Goal: Task Accomplishment & Management: Complete application form

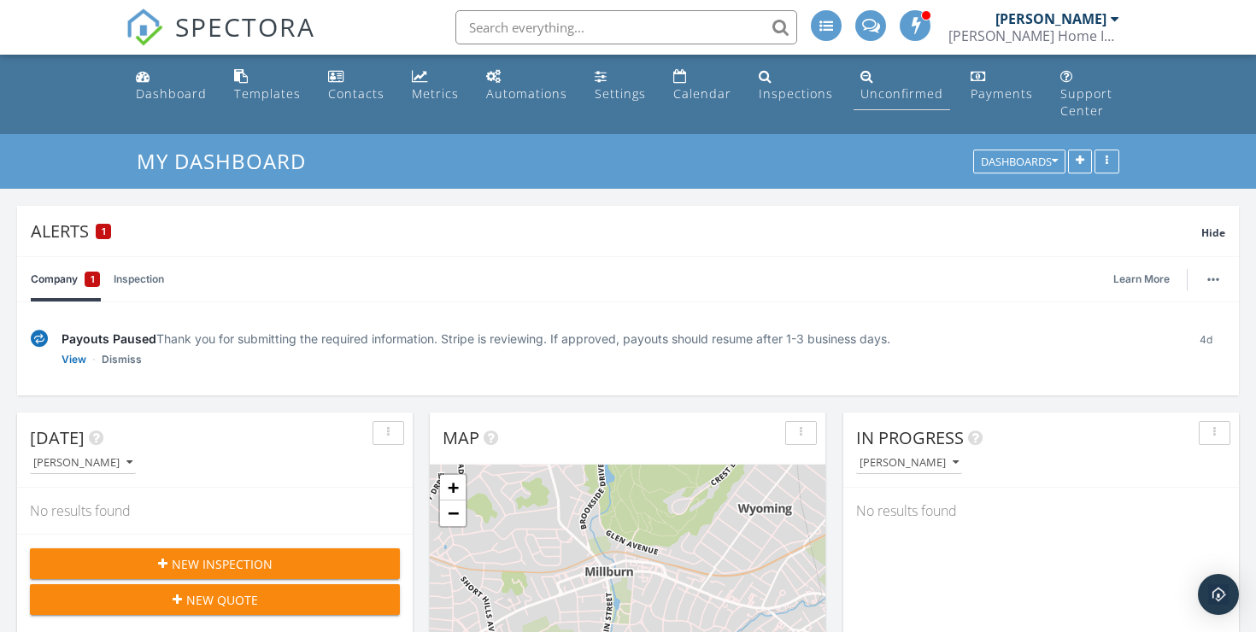
click at [868, 93] on div "Unconfirmed" at bounding box center [901, 93] width 83 height 16
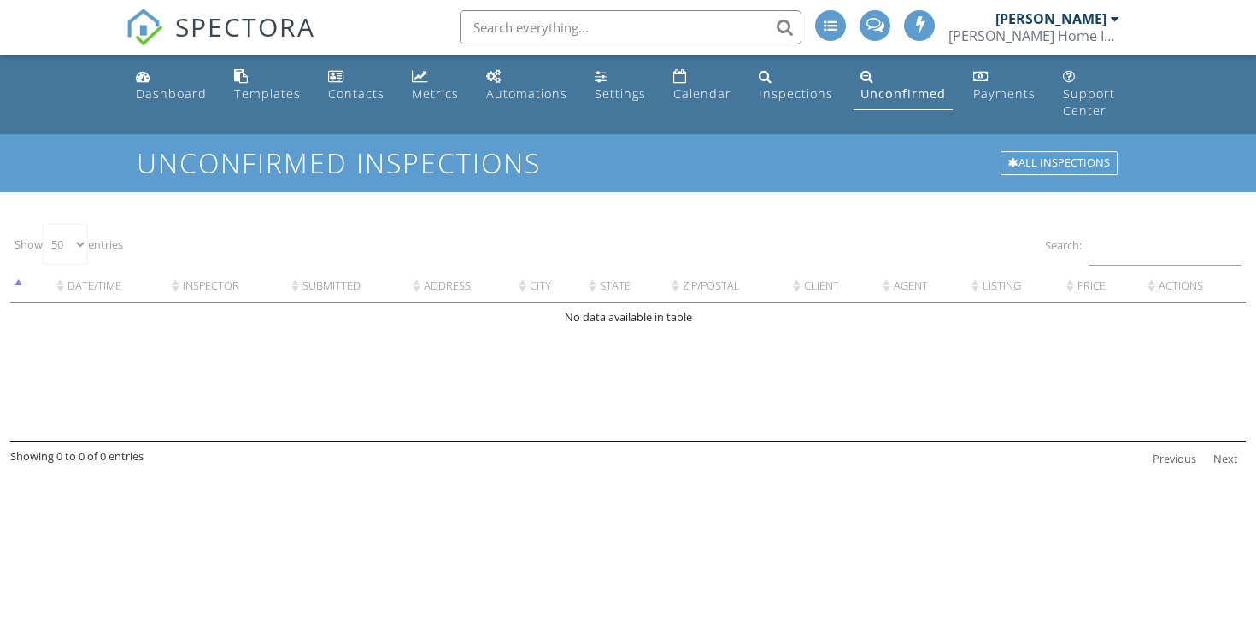
select select "50"
click at [152, 91] on div "Dashboard" at bounding box center [171, 93] width 71 height 16
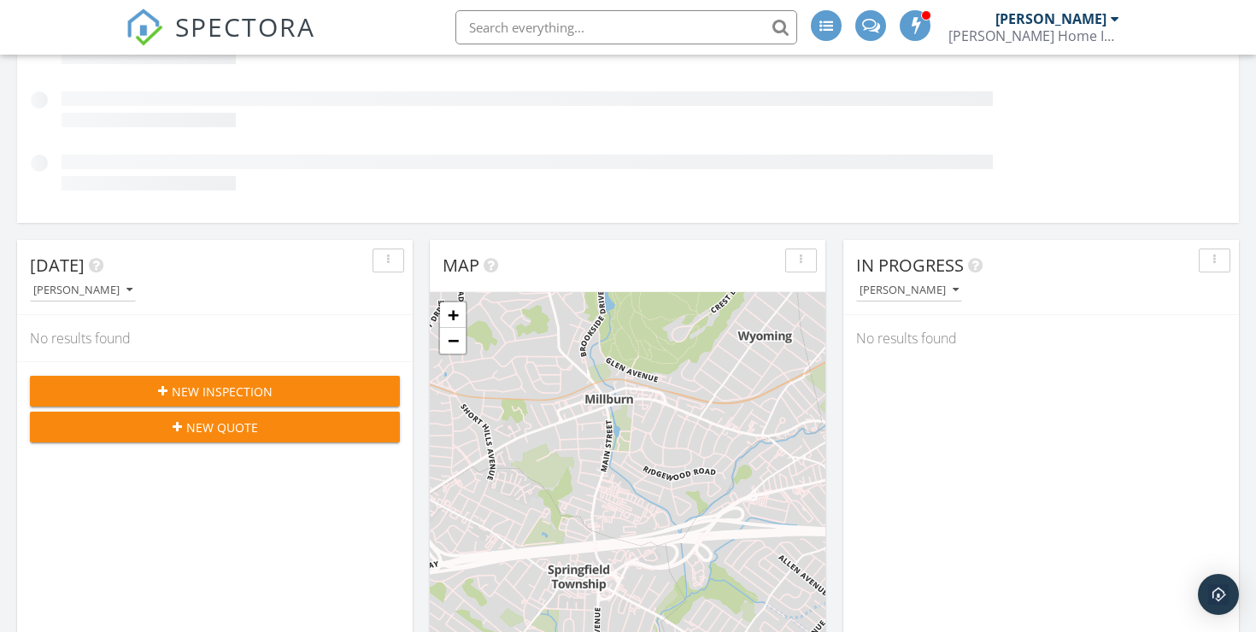
scroll to position [326, 0]
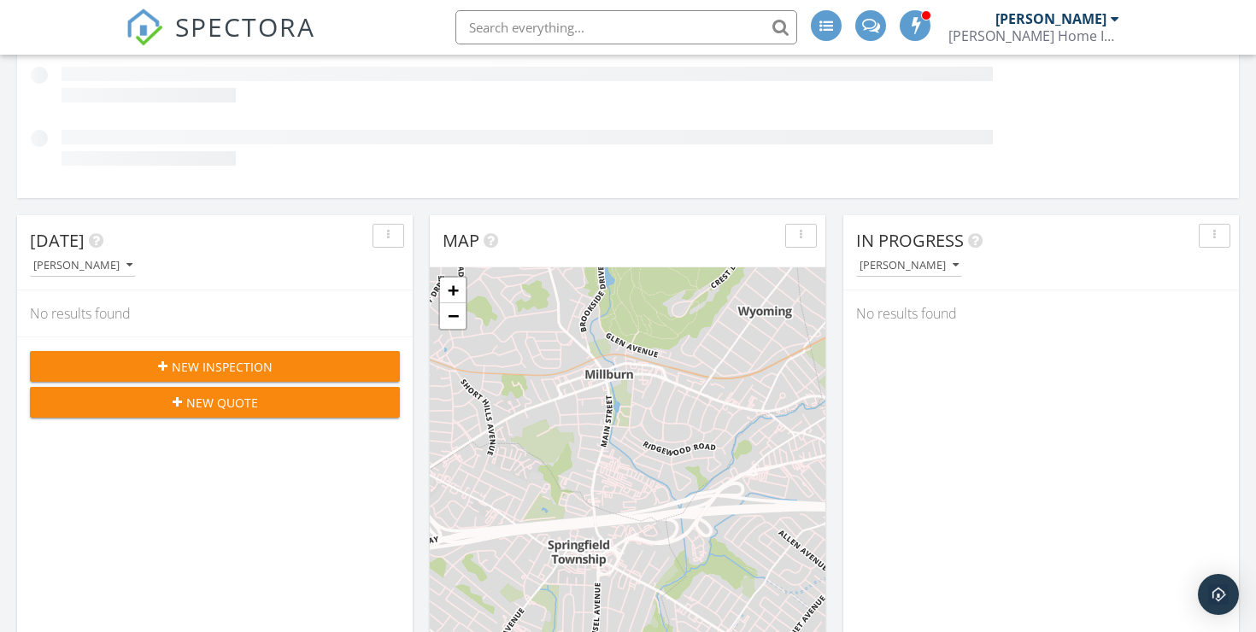
click at [214, 349] on div "Today Erik Rooney No results found New Inspection New Quote" at bounding box center [214, 462] width 395 height 495
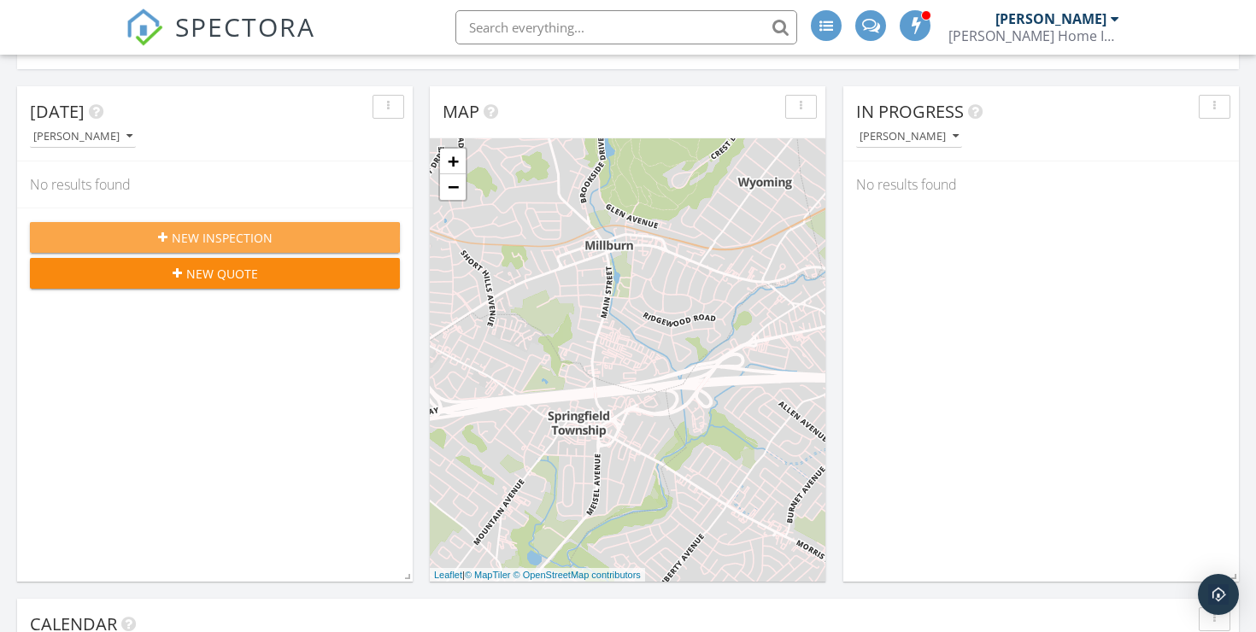
click at [218, 222] on button "New Inspection" at bounding box center [215, 237] width 370 height 31
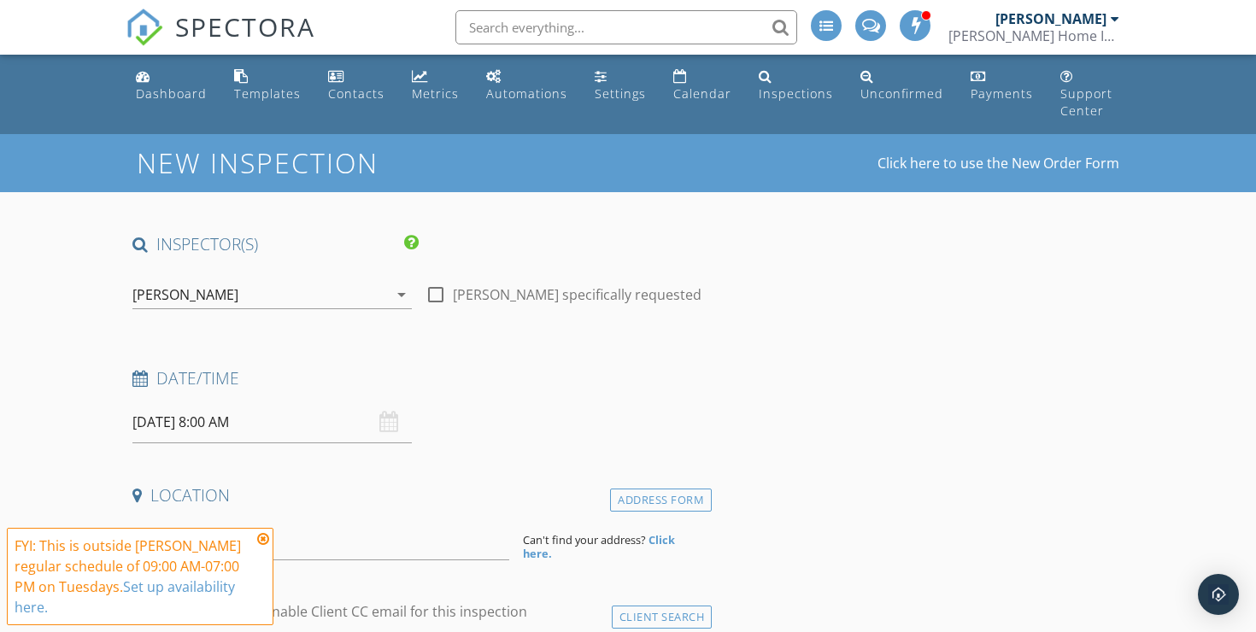
drag, startPoint x: 0, startPoint y: 0, endPoint x: 217, endPoint y: 208, distance: 300.9
click at [393, 401] on div "[DATE] 8:00 AM" at bounding box center [271, 422] width 279 height 42
click at [384, 401] on div "[DATE] 8:00 AM" at bounding box center [271, 422] width 279 height 42
click at [173, 413] on input "[DATE] 8:00 AM" at bounding box center [271, 422] width 279 height 42
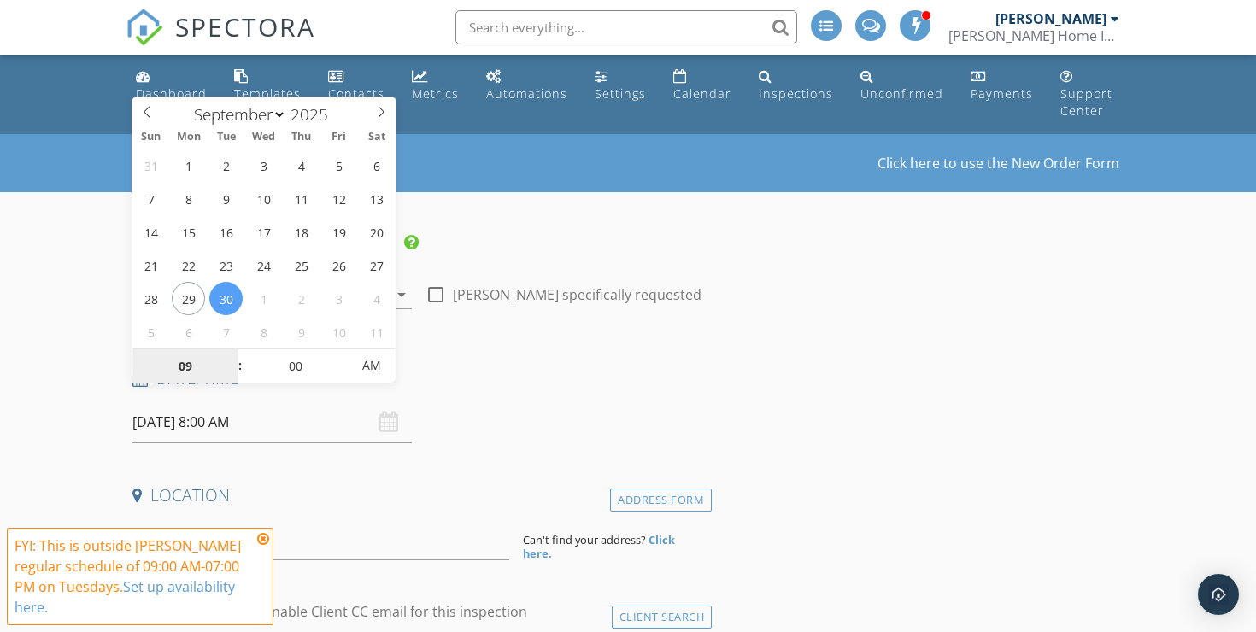
type input "09"
type input "[DATE] 9:00 AM"
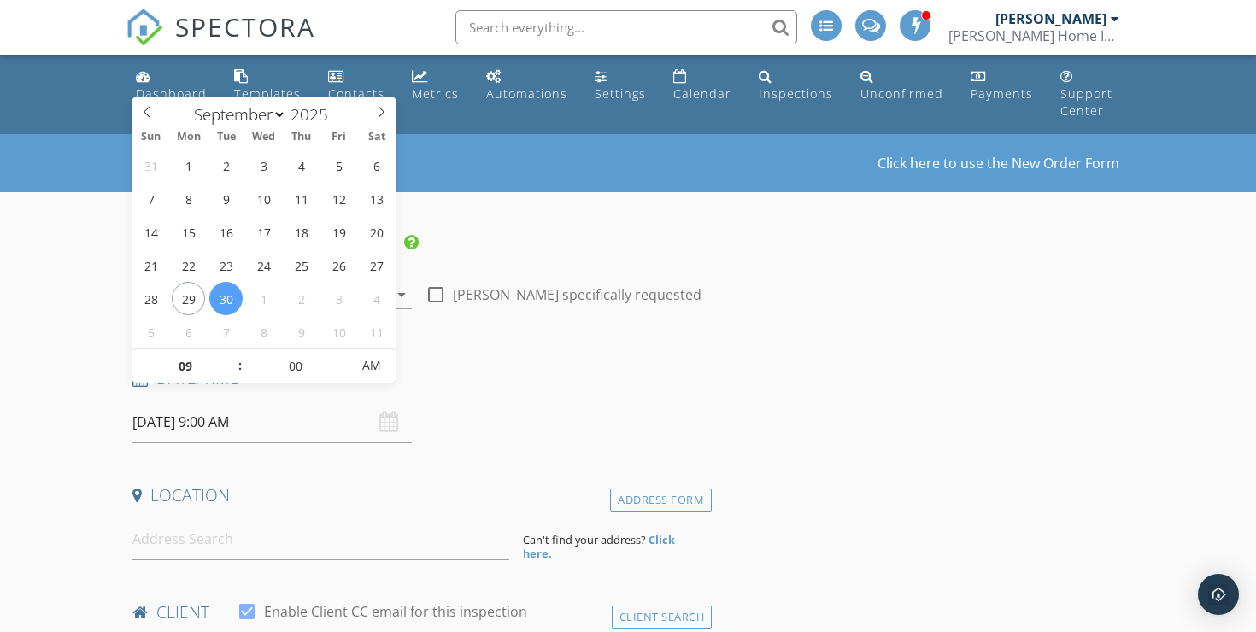
click at [675, 391] on div "Date/Time [DATE] 9:00 AM" at bounding box center [419, 405] width 586 height 76
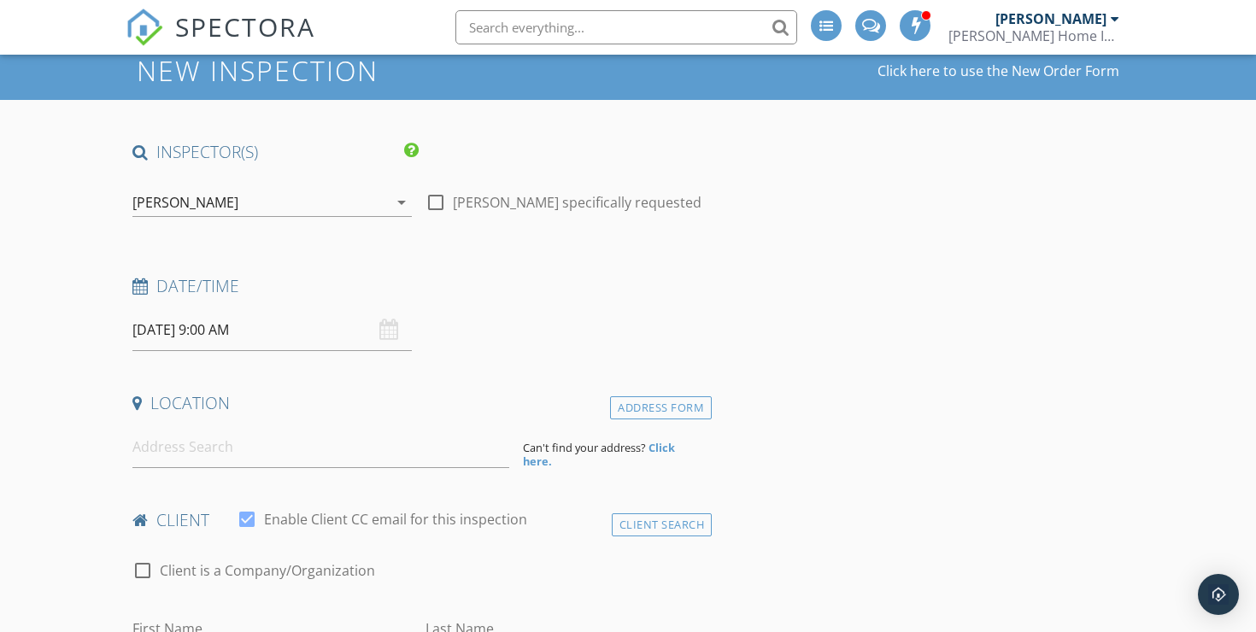
scroll to position [111, 0]
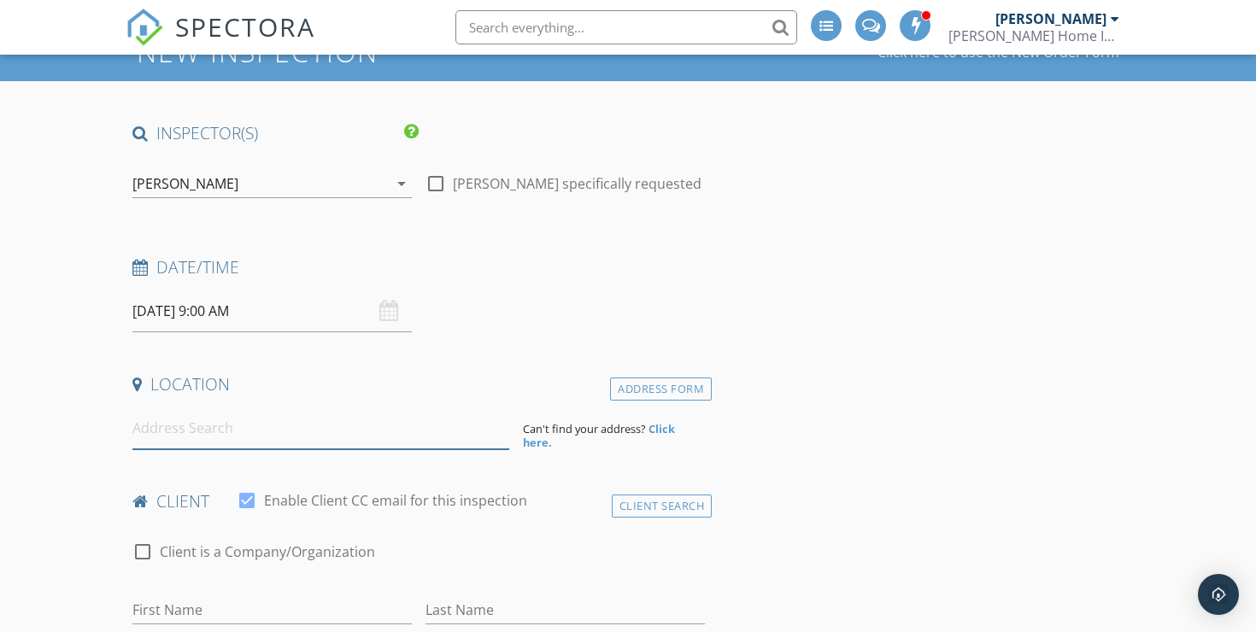
click at [194, 423] on input at bounding box center [320, 428] width 377 height 42
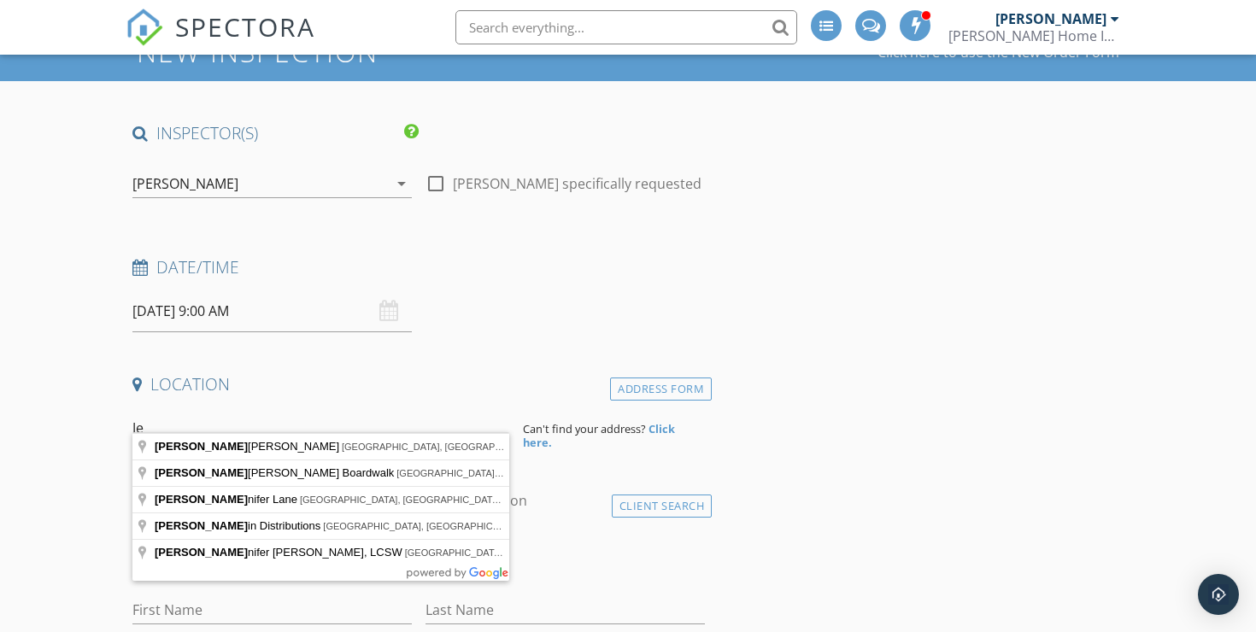
type input "J"
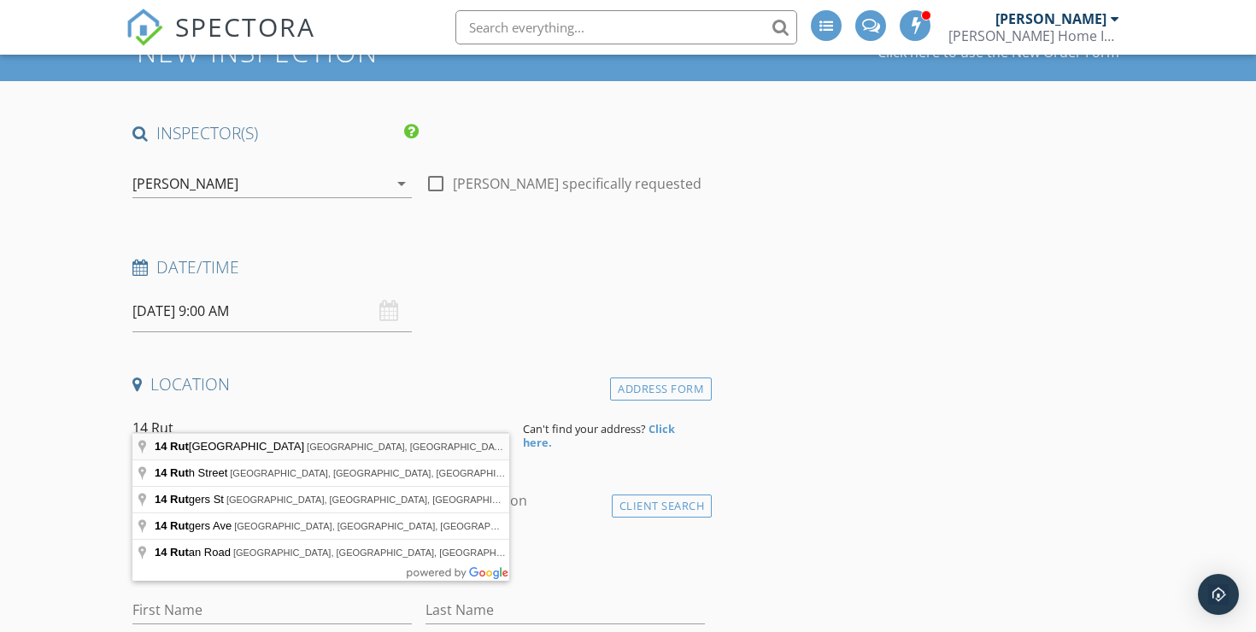
type input "[STREET_ADDRESS]"
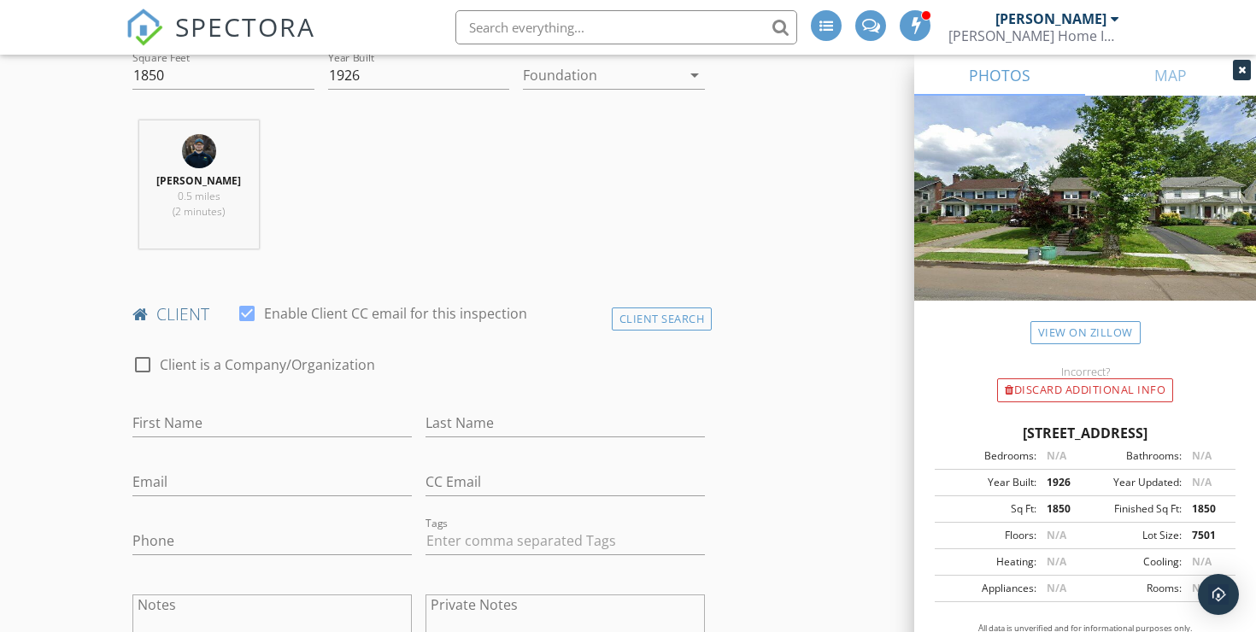
scroll to position [706, 0]
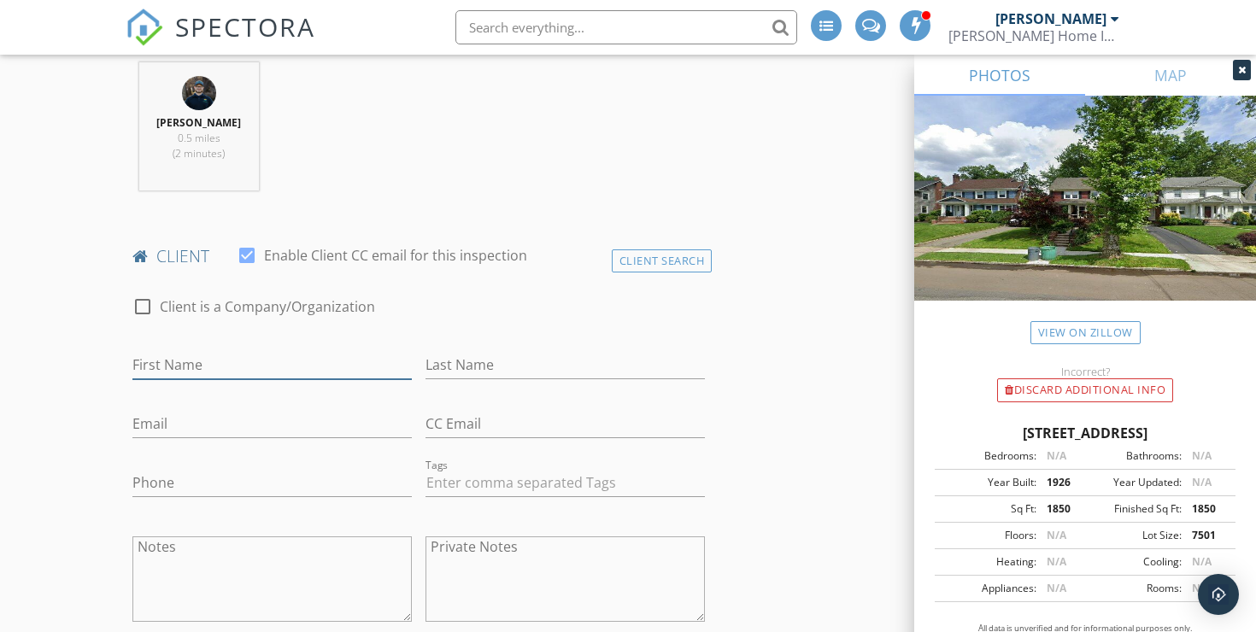
click at [258, 351] on input "First Name" at bounding box center [271, 365] width 279 height 28
type input "[PERSON_NAME]"
type input "s"
type input "Shiner"
click at [155, 410] on input "Email" at bounding box center [271, 424] width 279 height 28
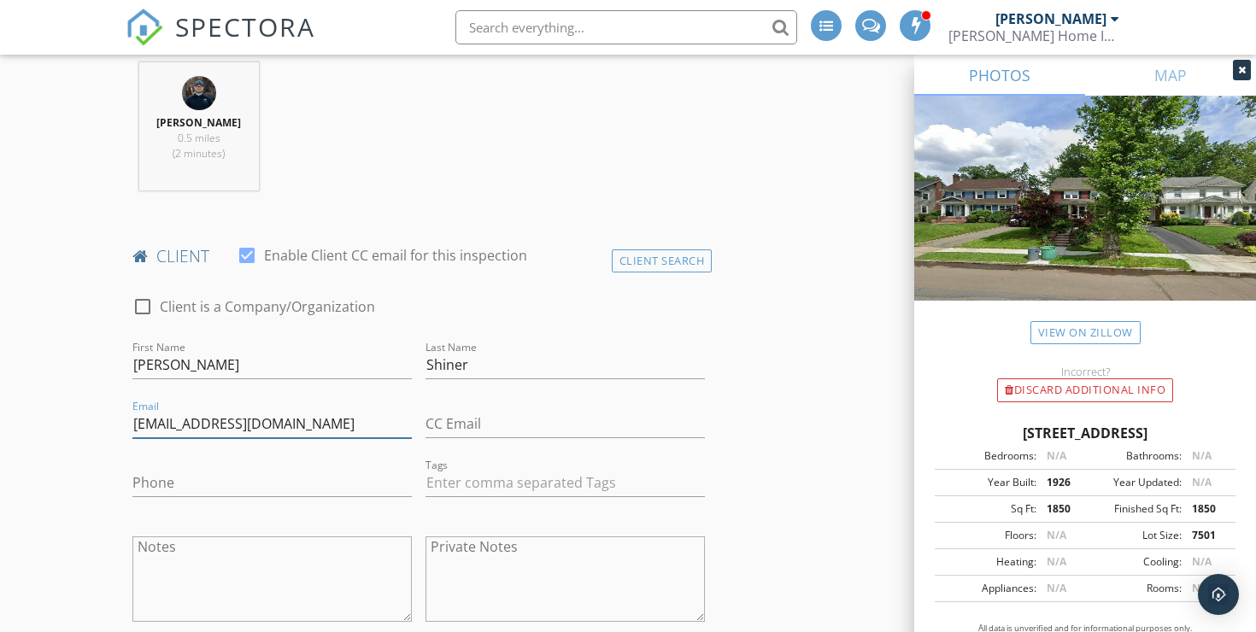
click at [179, 410] on input "thesalaoffs2017@gmail.com" at bounding box center [271, 424] width 279 height 28
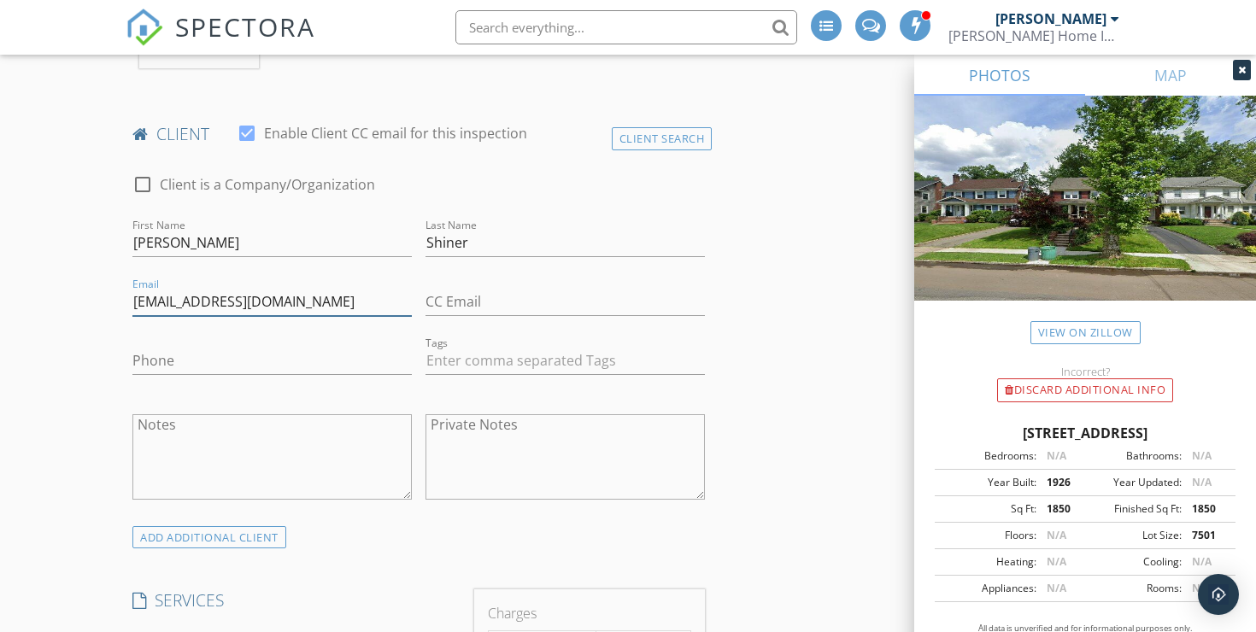
type input "[EMAIL_ADDRESS][DOMAIN_NAME]"
click at [319, 347] on input "Phone" at bounding box center [271, 361] width 279 height 28
type input "5"
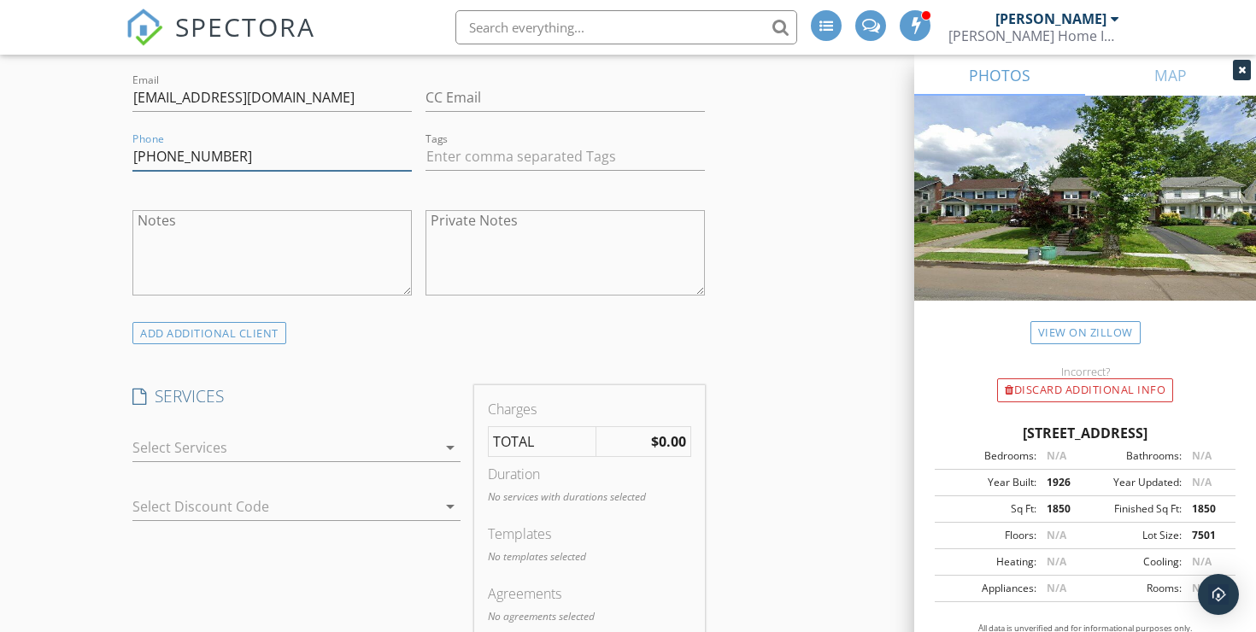
scroll to position [1036, 0]
type input "[PHONE_NUMBER]"
click at [316, 430] on div at bounding box center [284, 443] width 304 height 27
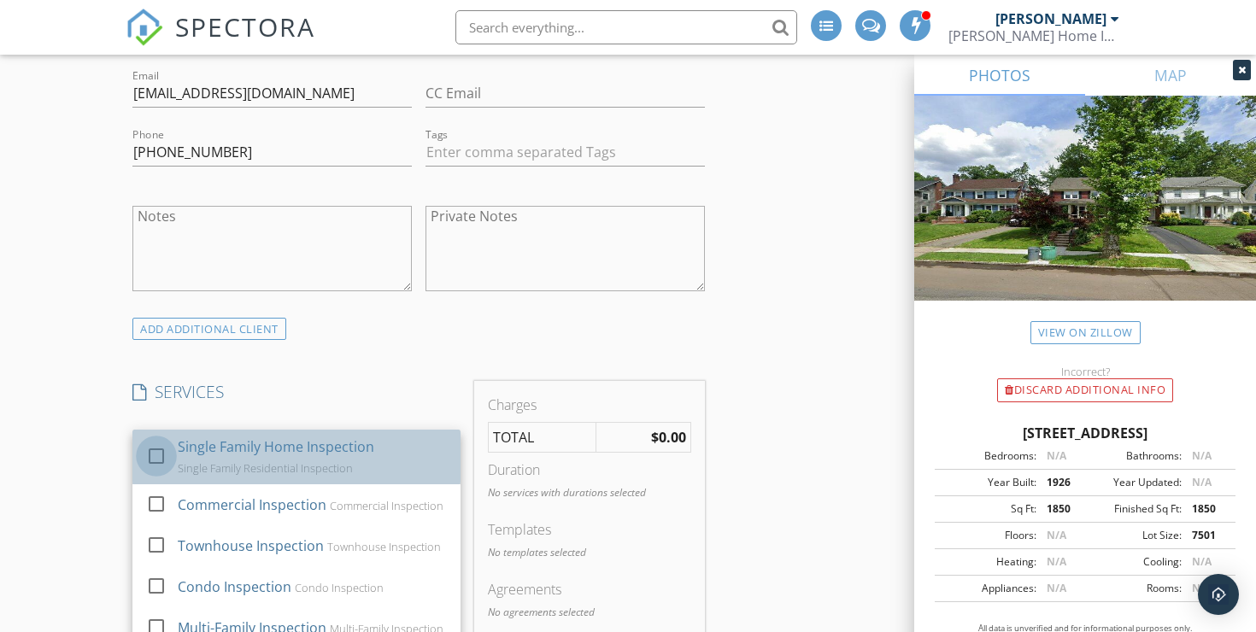
click at [151, 441] on div at bounding box center [156, 455] width 29 height 29
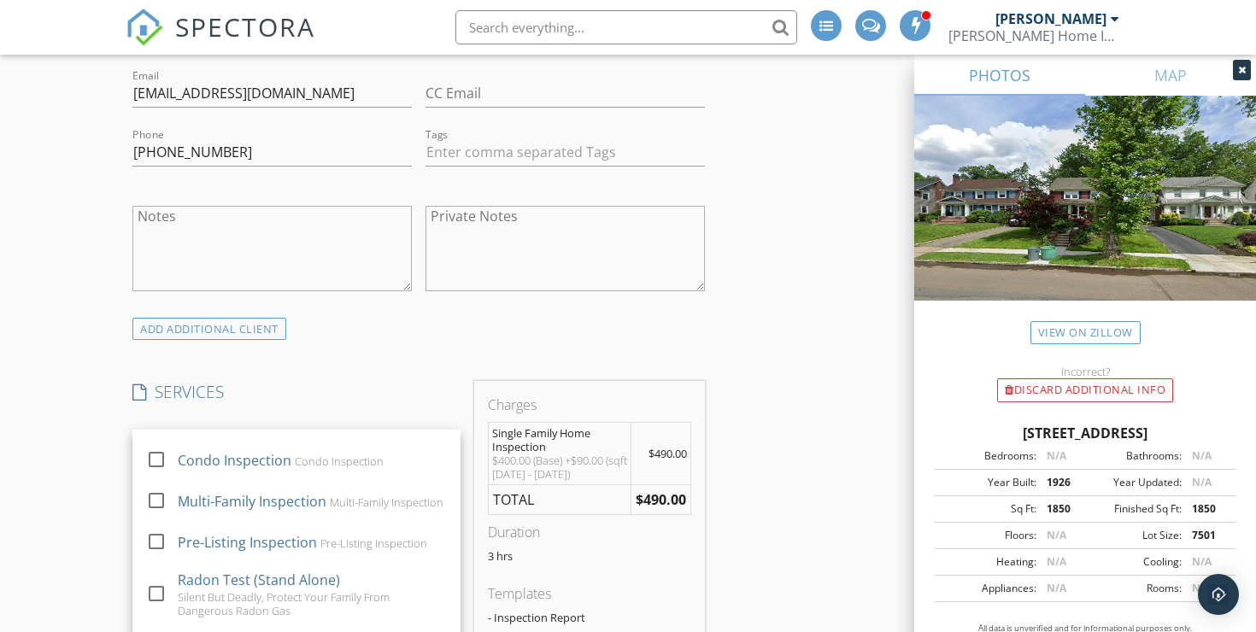
scroll to position [131, 0]
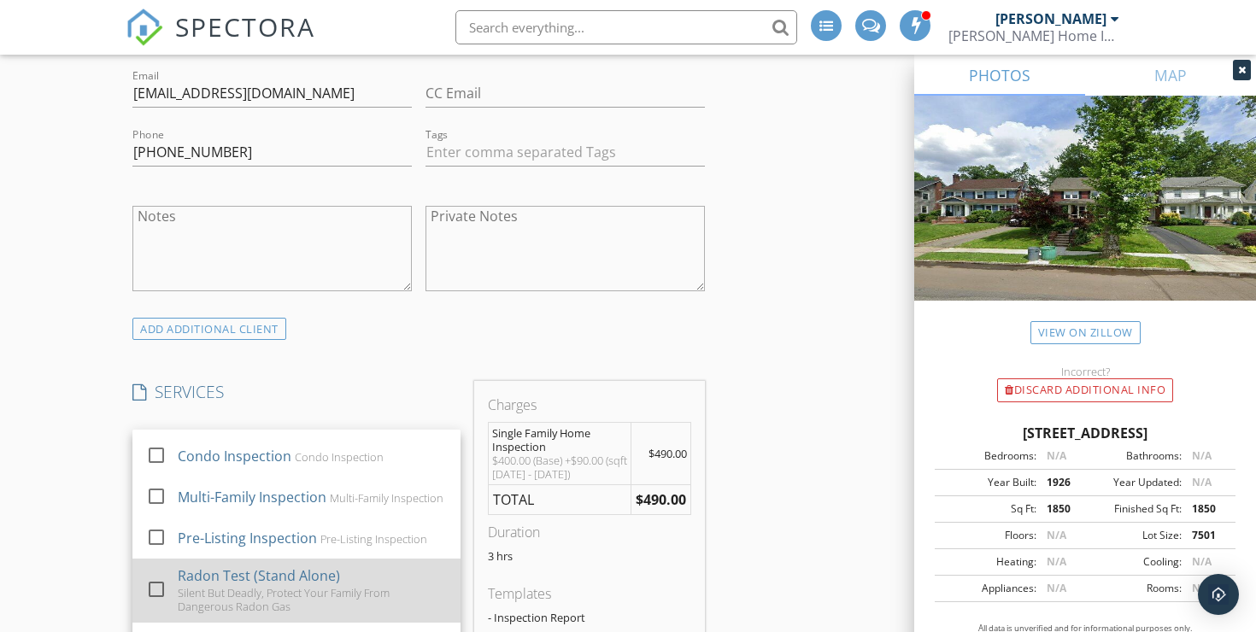
click at [149, 575] on div at bounding box center [156, 589] width 29 height 29
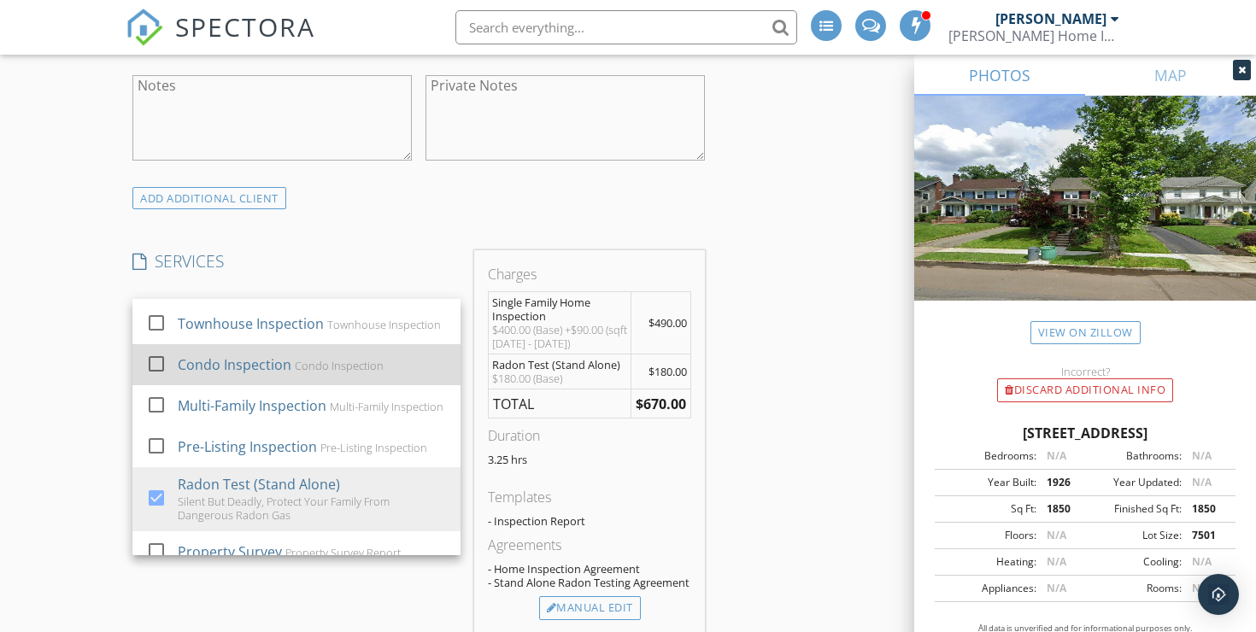
scroll to position [103, 0]
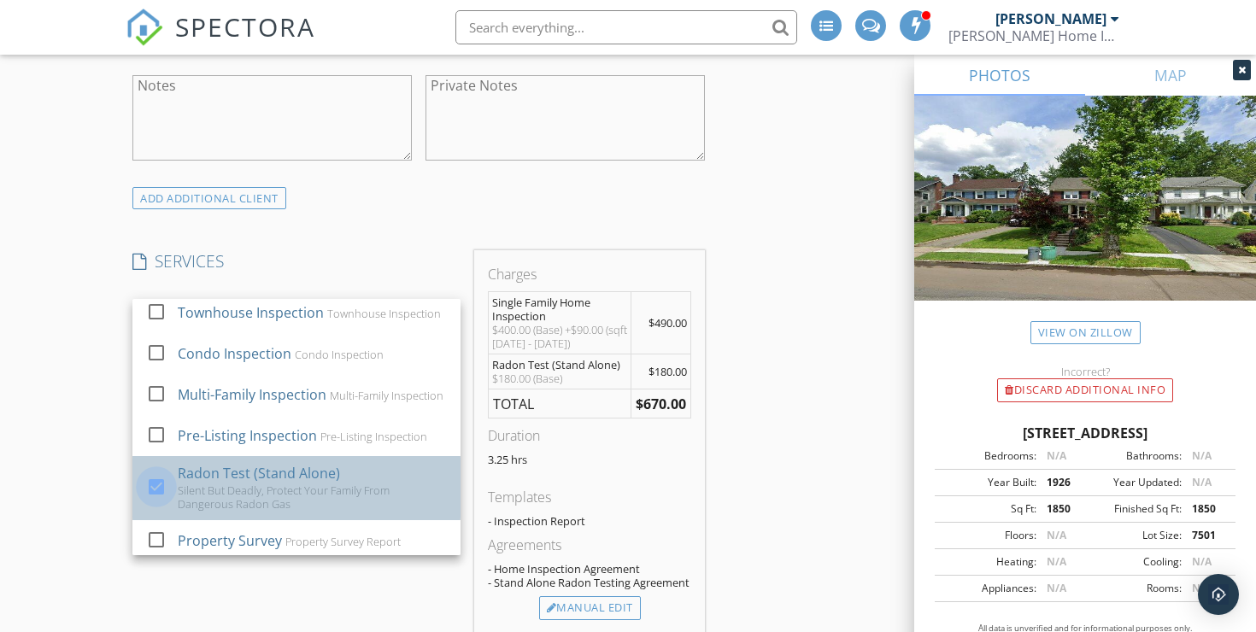
click at [155, 472] on div at bounding box center [156, 486] width 29 height 29
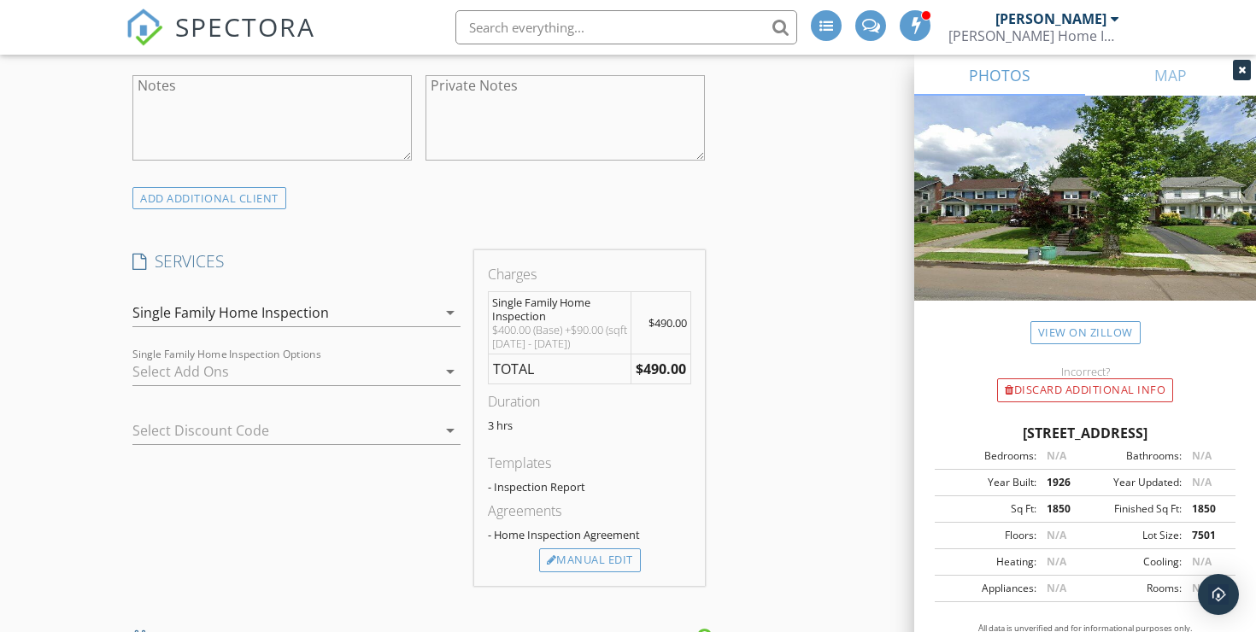
click at [226, 358] on div at bounding box center [284, 371] width 304 height 27
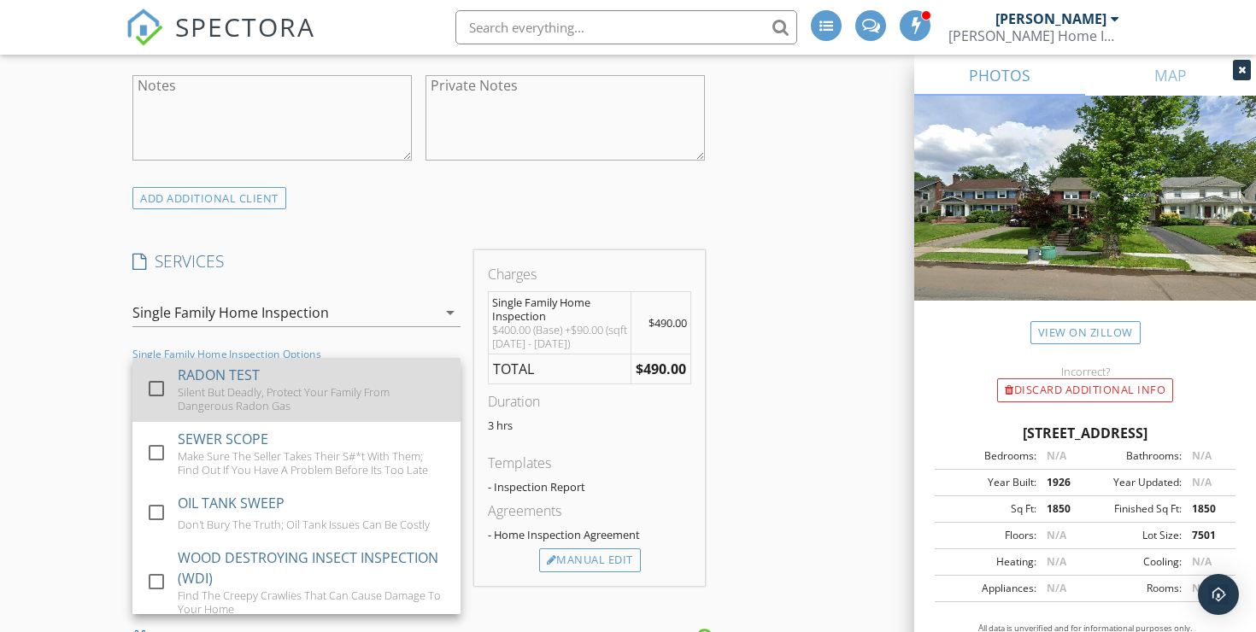
click at [155, 374] on div at bounding box center [156, 388] width 29 height 29
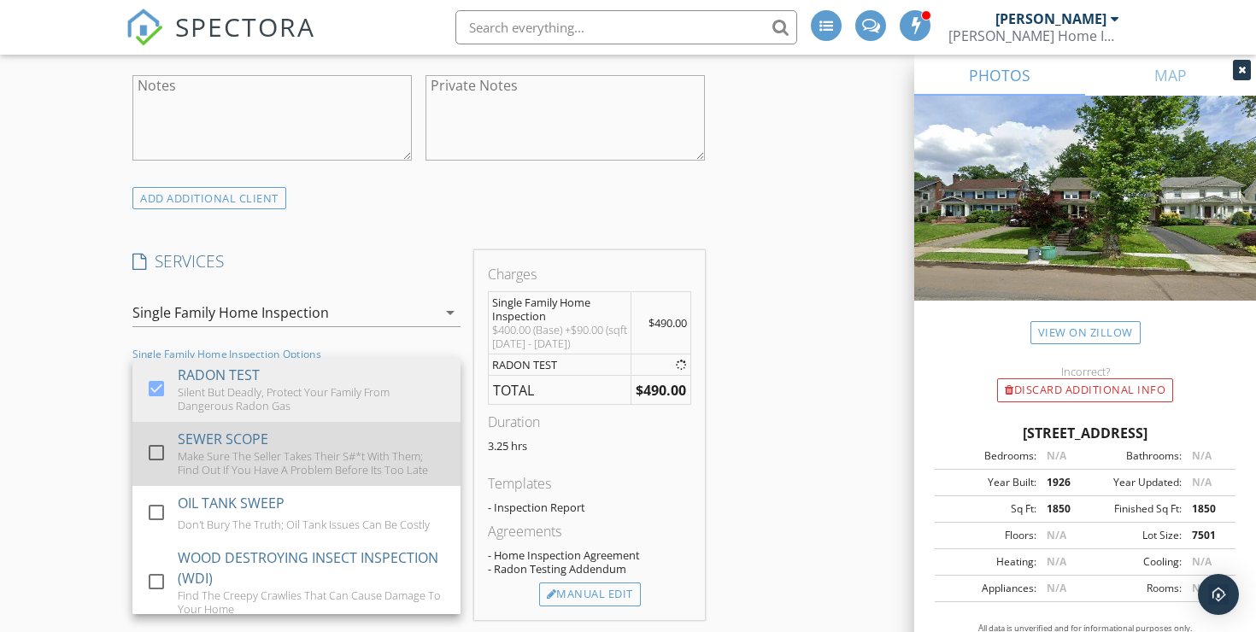
click at [154, 438] on div at bounding box center [156, 452] width 29 height 29
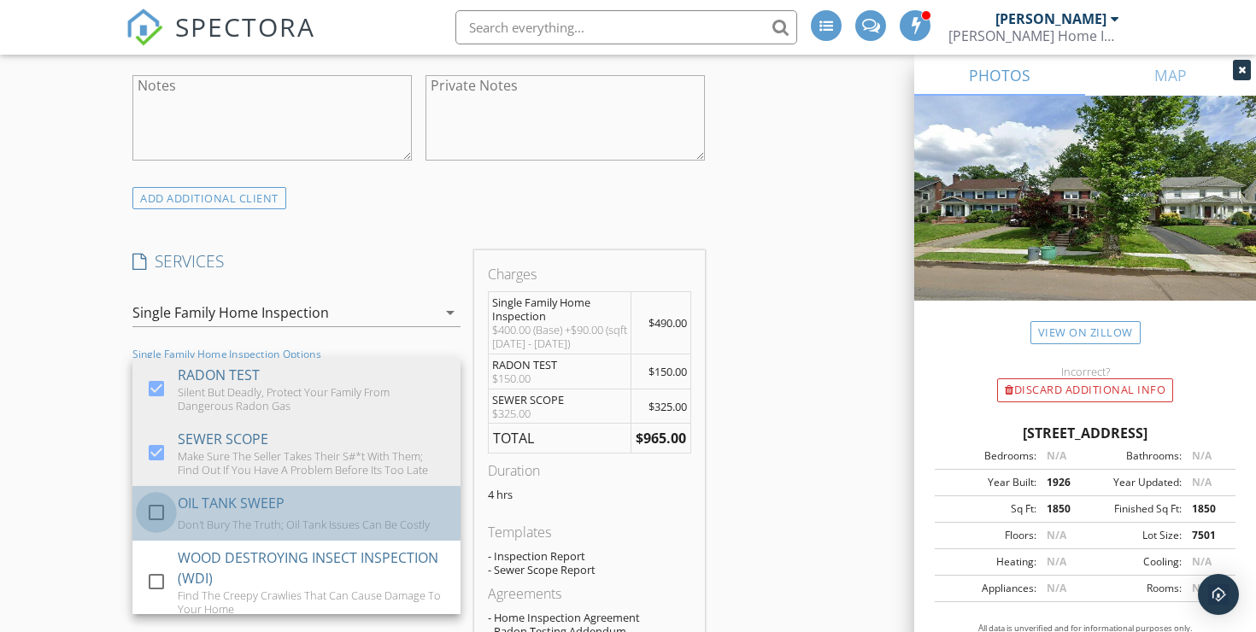
click at [151, 497] on div at bounding box center [156, 511] width 29 height 29
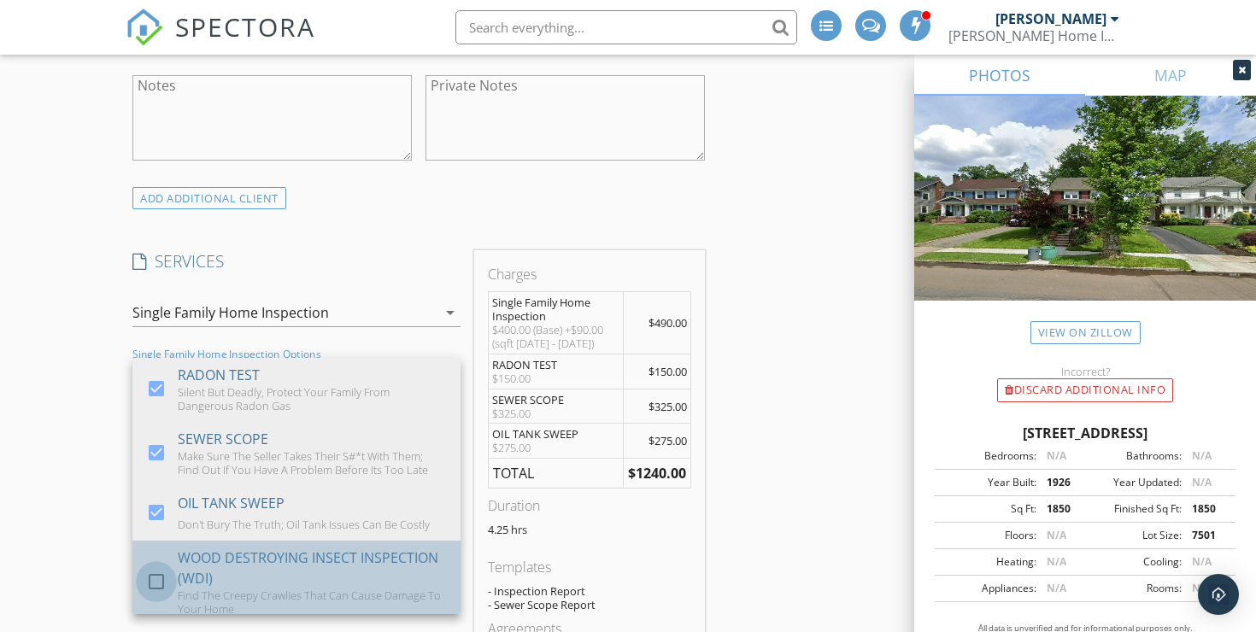
click at [156, 567] on div at bounding box center [156, 581] width 29 height 29
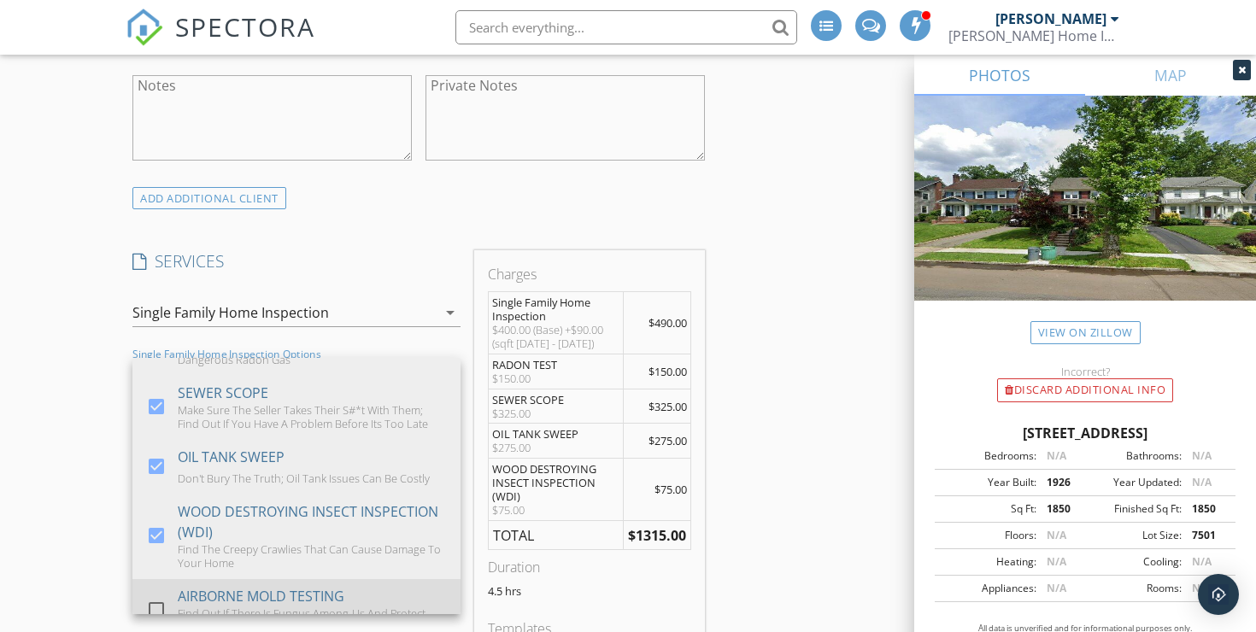
scroll to position [0, 0]
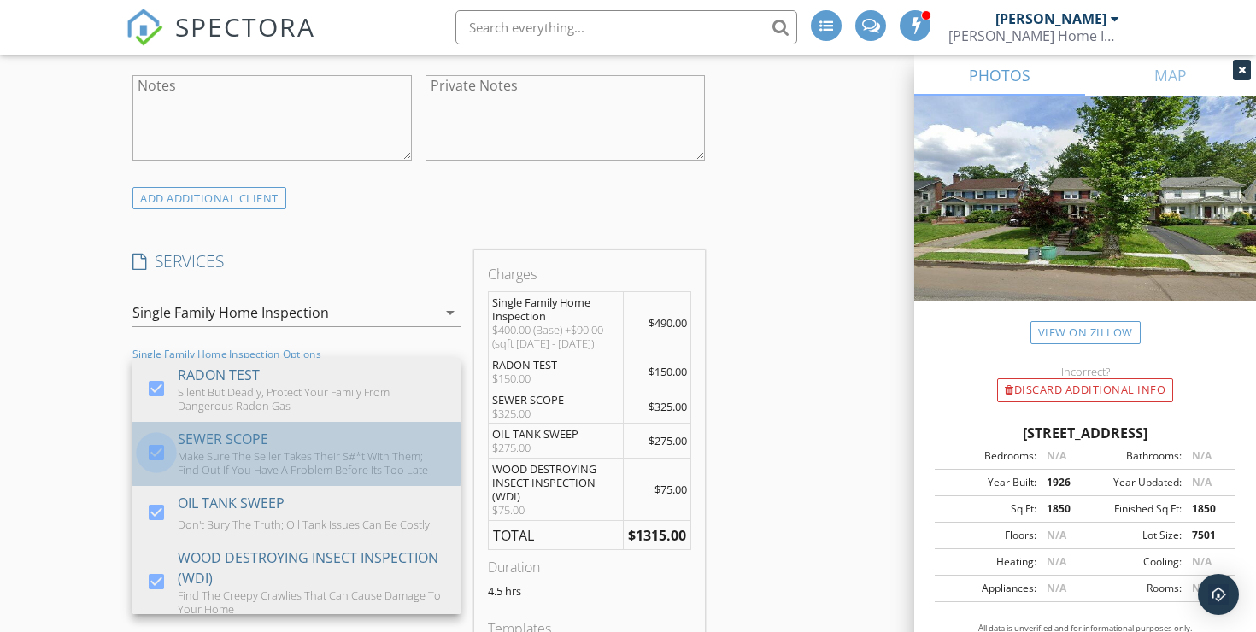
click at [155, 438] on div at bounding box center [156, 452] width 29 height 29
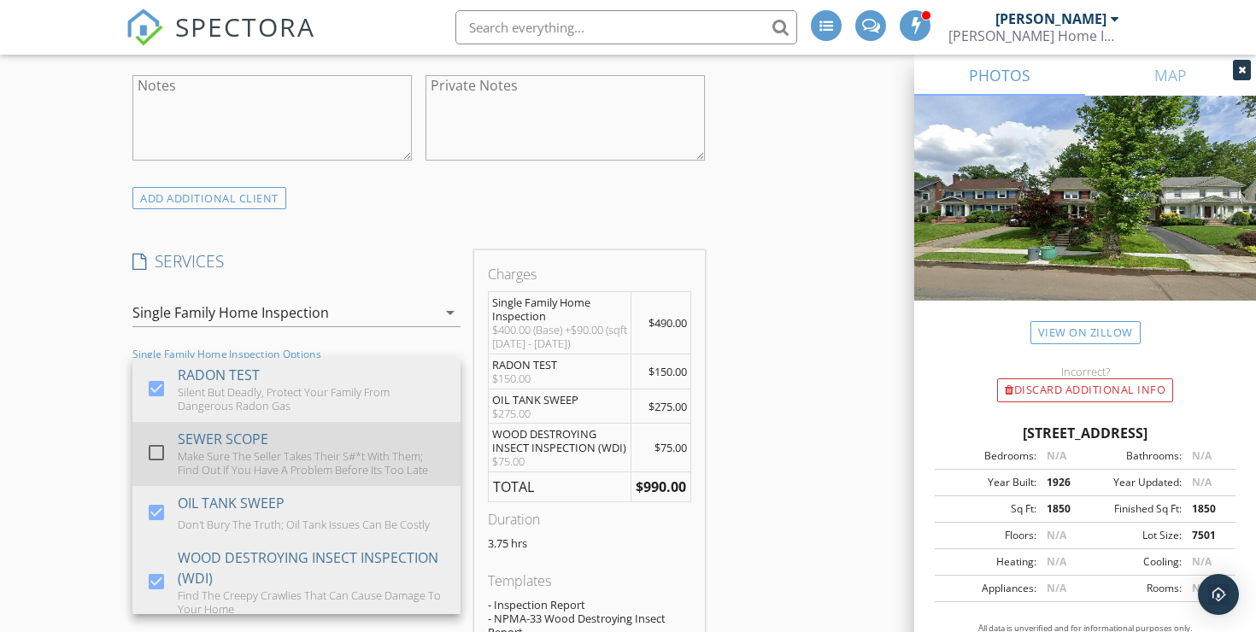
click at [156, 438] on div at bounding box center [156, 452] width 29 height 29
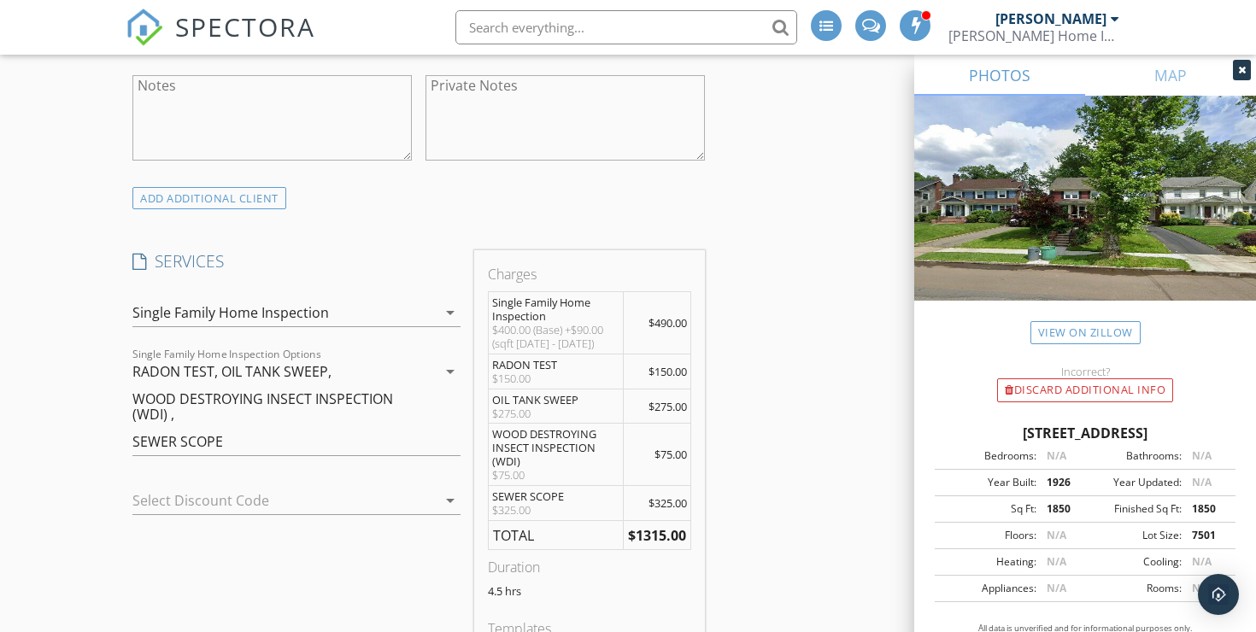
click at [330, 487] on div at bounding box center [272, 500] width 280 height 27
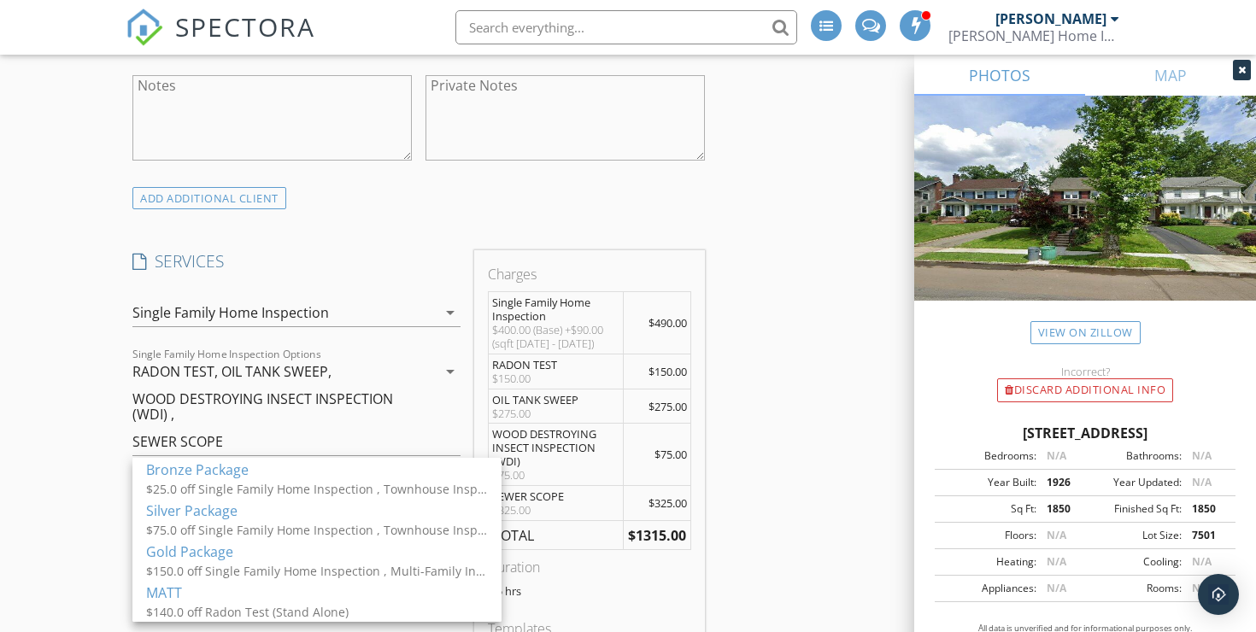
click at [330, 483] on div "$25.0 off Single Family Home Inspection , Townhouse Inspection, Multi-Family In…" at bounding box center [317, 489] width 342 height 18
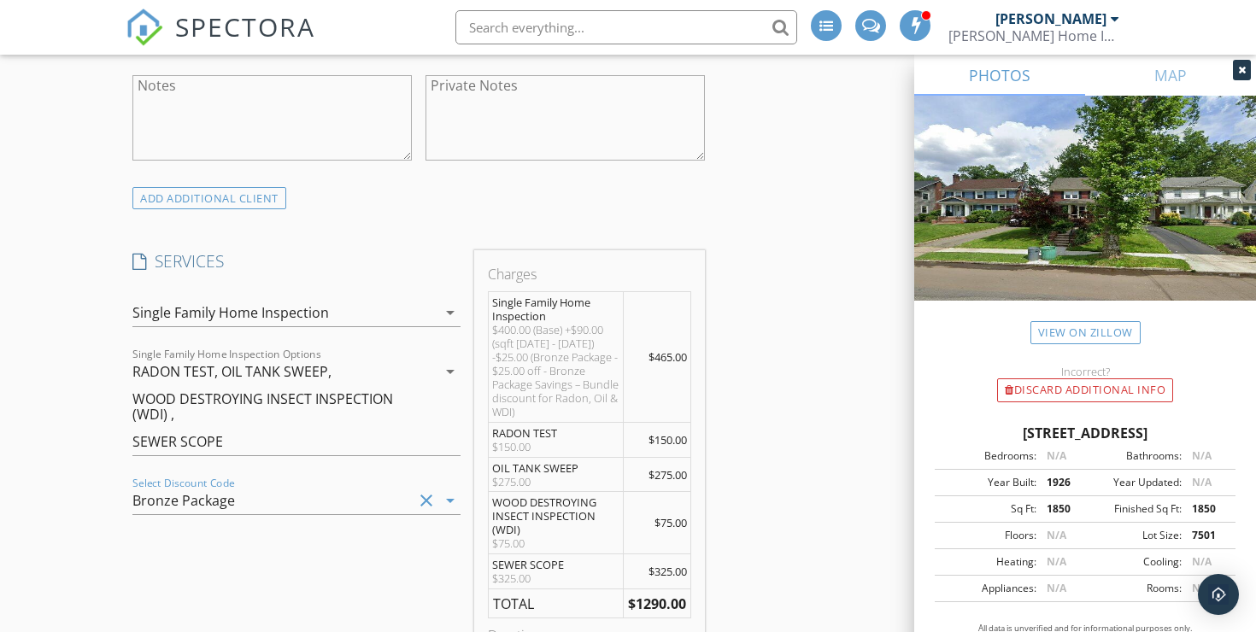
click at [332, 487] on div "Bronze Package" at bounding box center [272, 500] width 280 height 27
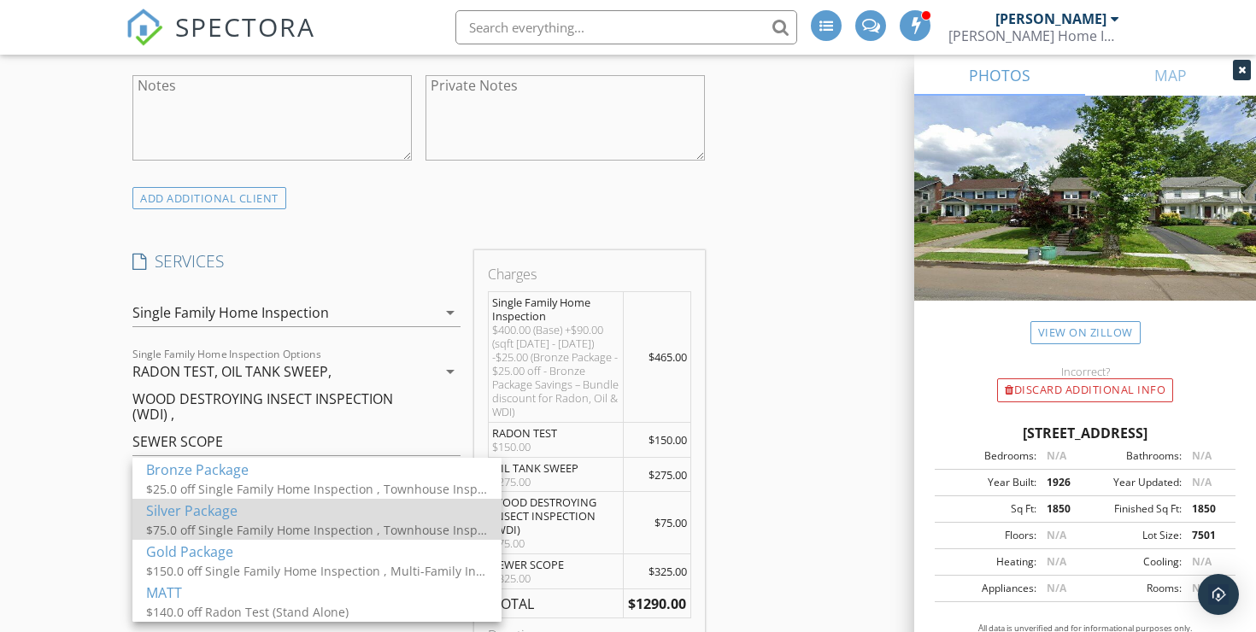
click at [261, 525] on div "$75.0 off Single Family Home Inspection , Townhouse Inspection, Multi-Family In…" at bounding box center [317, 530] width 342 height 18
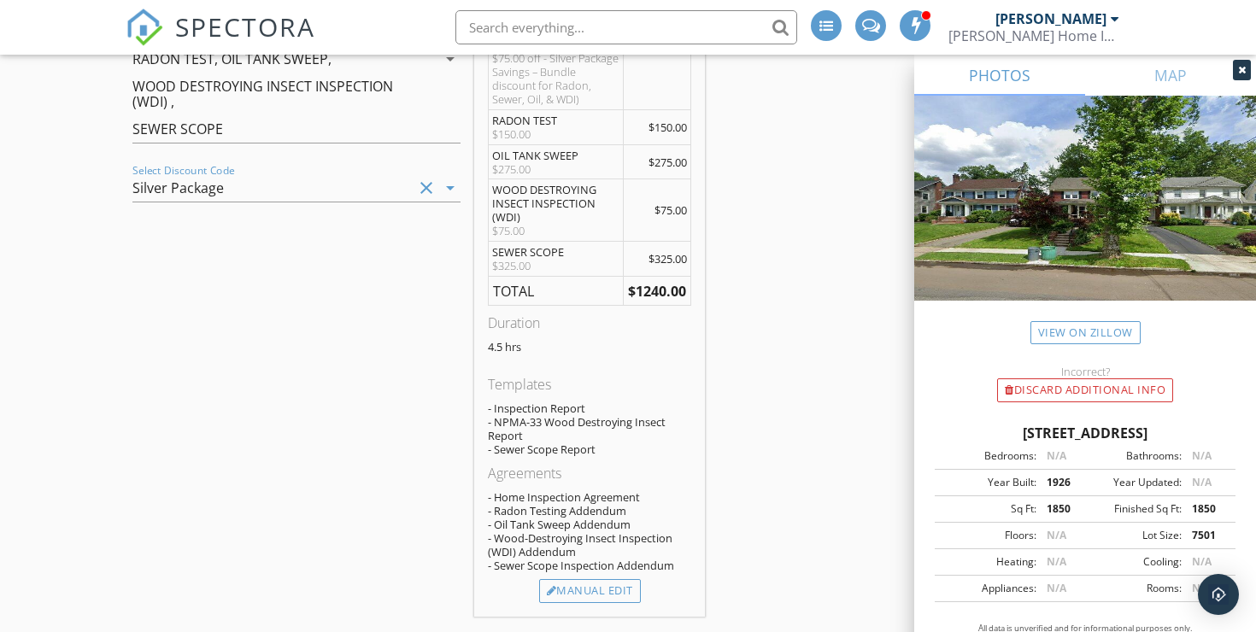
scroll to position [1497, 0]
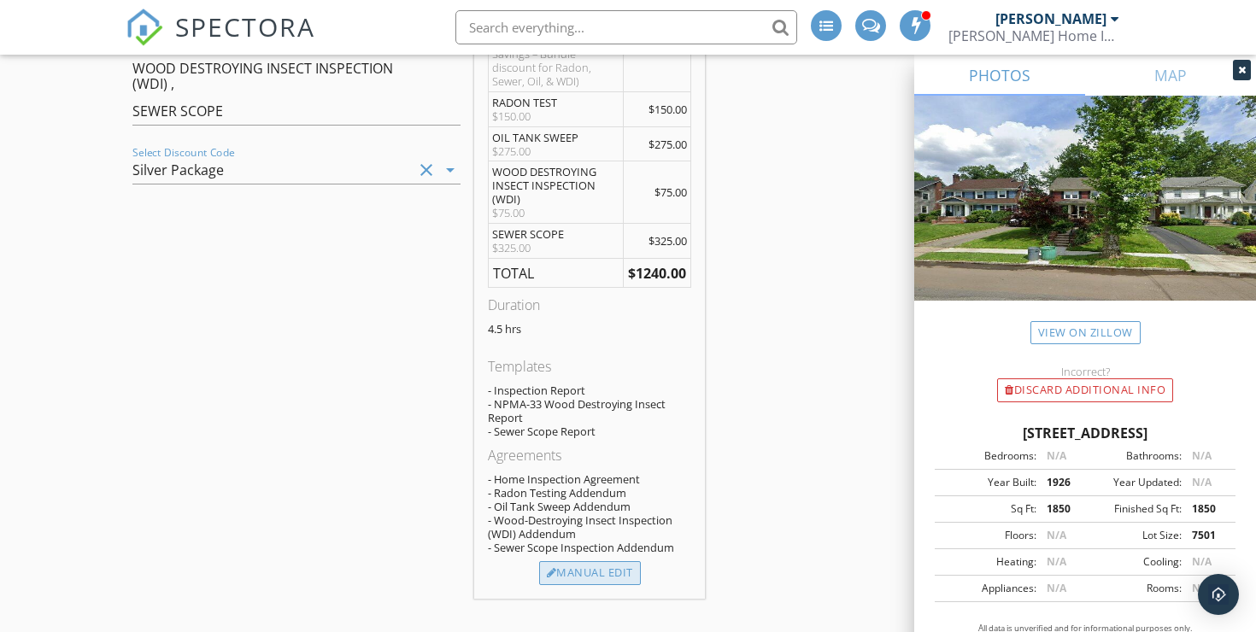
click at [608, 561] on div "Manual Edit" at bounding box center [590, 573] width 102 height 24
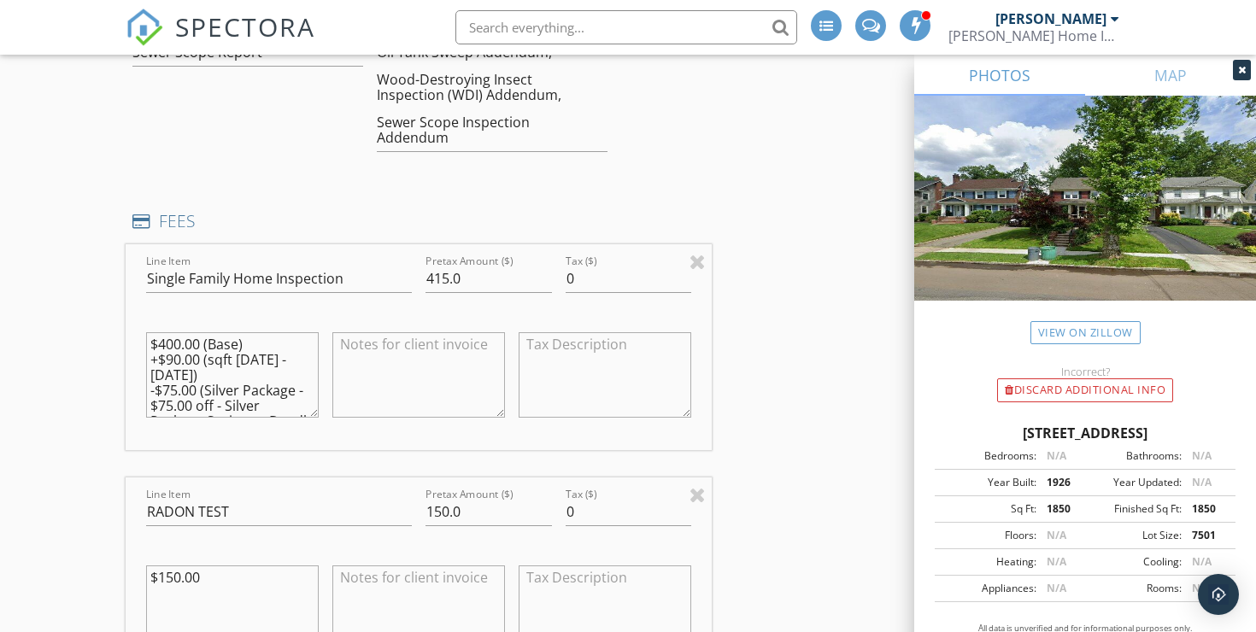
click at [268, 385] on textarea "$400.00 (Base) +$90.00 (sqft 1749 - 1999) -$75.00 (Silver Package - $75.00 off …" at bounding box center [232, 374] width 173 height 85
click at [270, 384] on textarea "$400.00 (Base) +$90.00 (sqft 1749 - 1999) -$75.00 (Silver Package - $75.00 off …" at bounding box center [232, 374] width 173 height 85
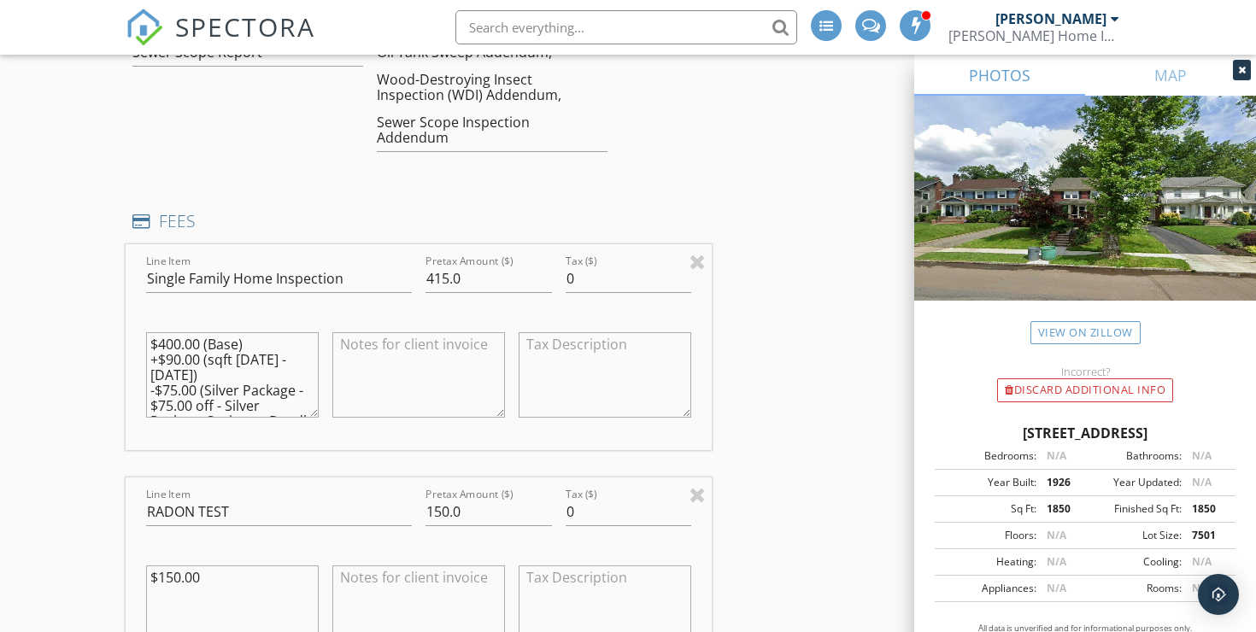
drag, startPoint x: 275, startPoint y: 373, endPoint x: 167, endPoint y: 299, distance: 130.8
click at [167, 313] on div "$400.00 (Base) +$90.00 (sqft 1749 - 1999) -$75.00 (Silver Package - $75.00 off …" at bounding box center [232, 378] width 173 height 130
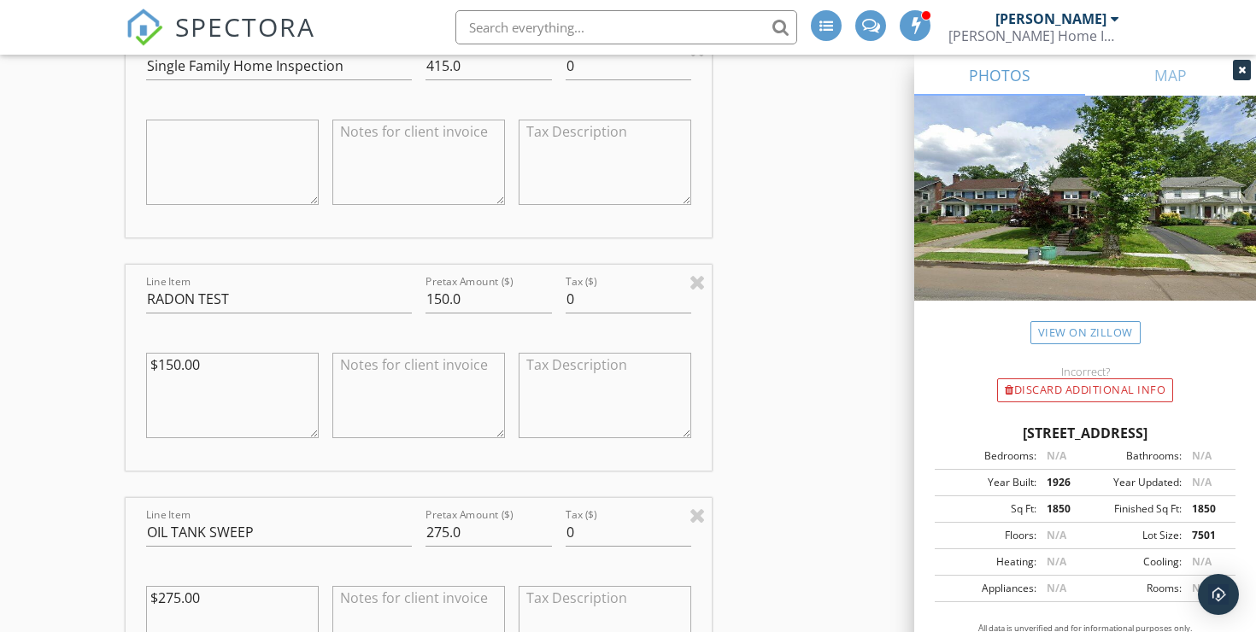
scroll to position [1731, 0]
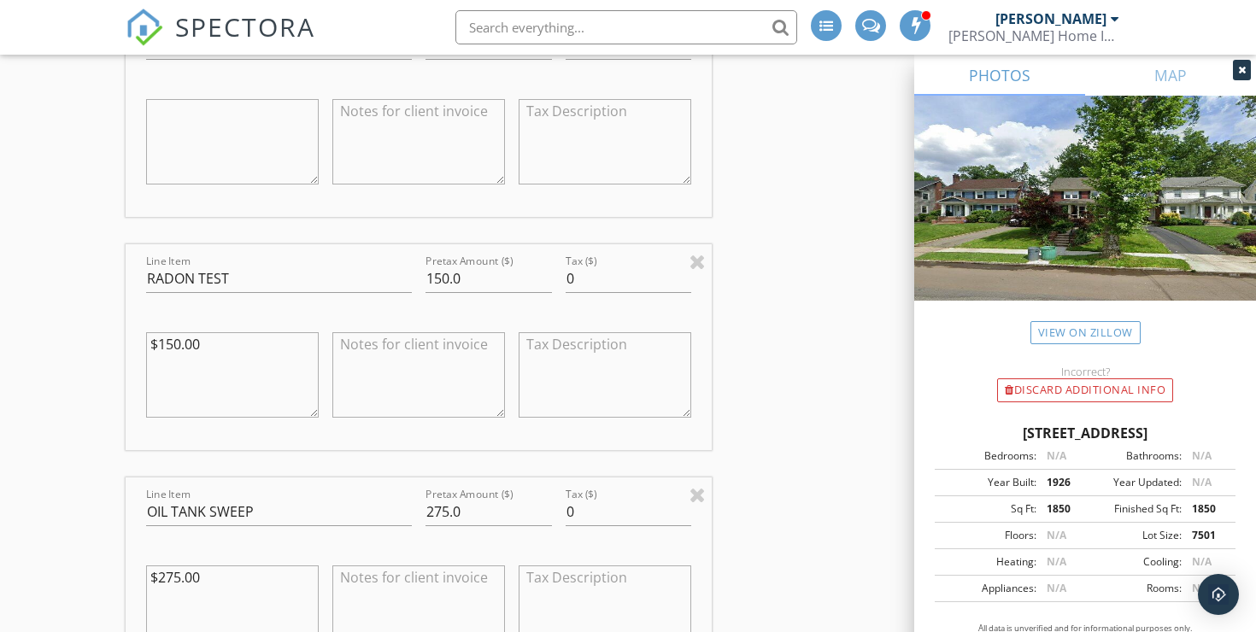
click at [218, 381] on textarea "$150.00" at bounding box center [232, 374] width 173 height 85
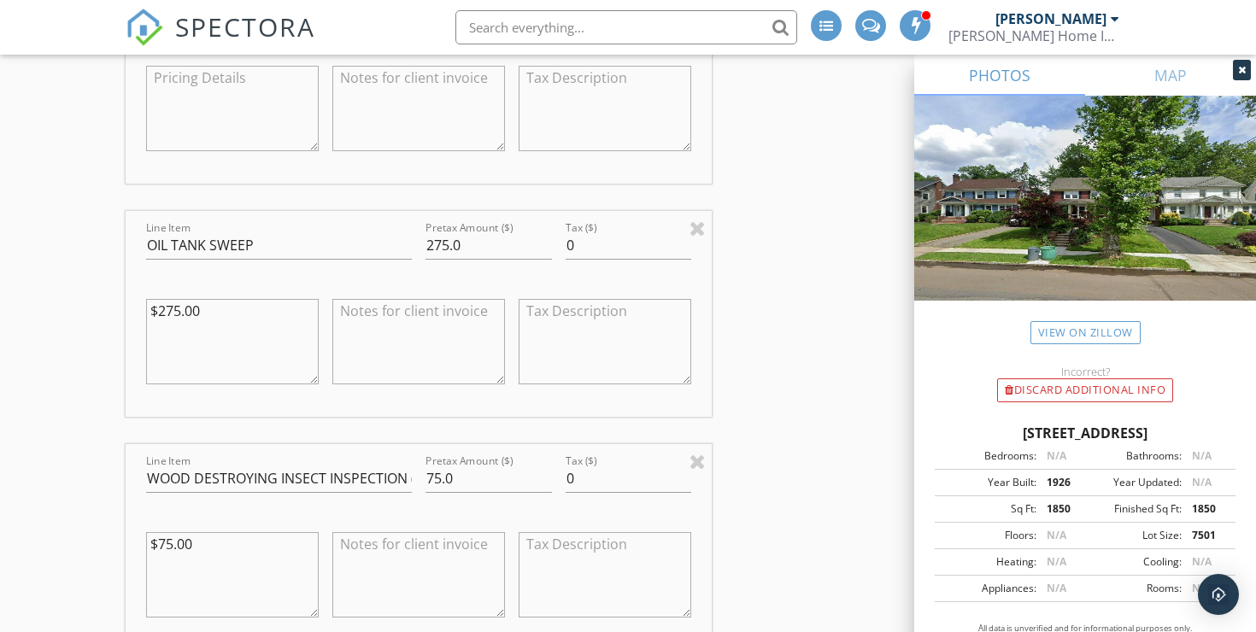
scroll to position [2066, 0]
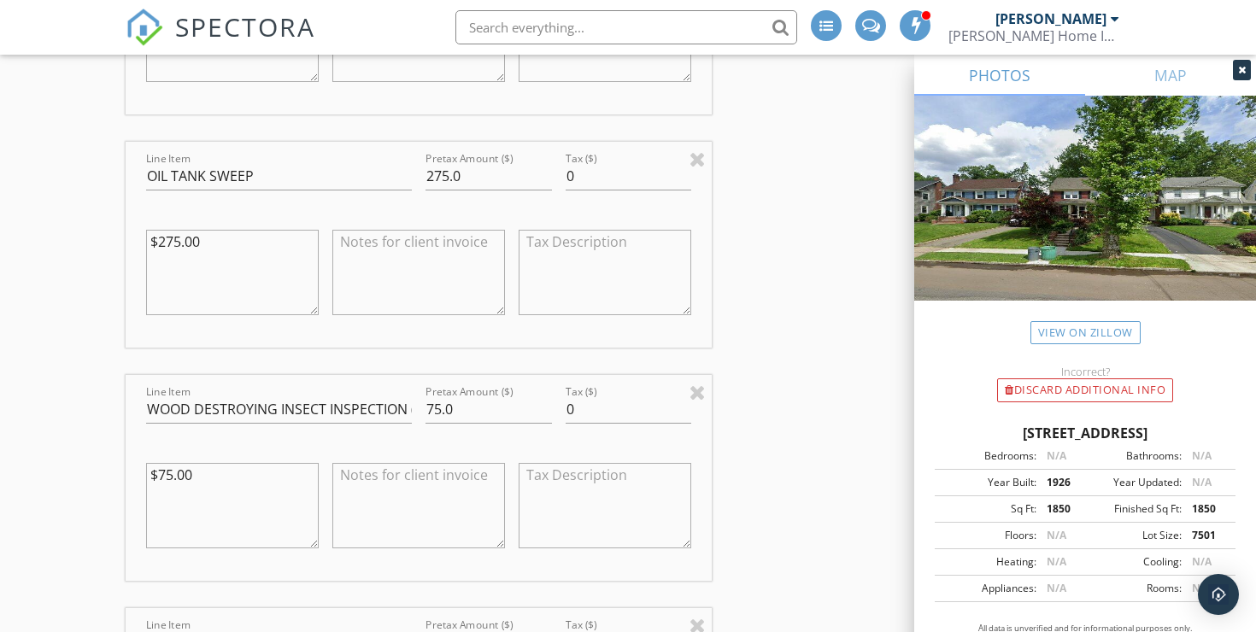
click at [253, 250] on textarea "$275.00" at bounding box center [232, 272] width 173 height 85
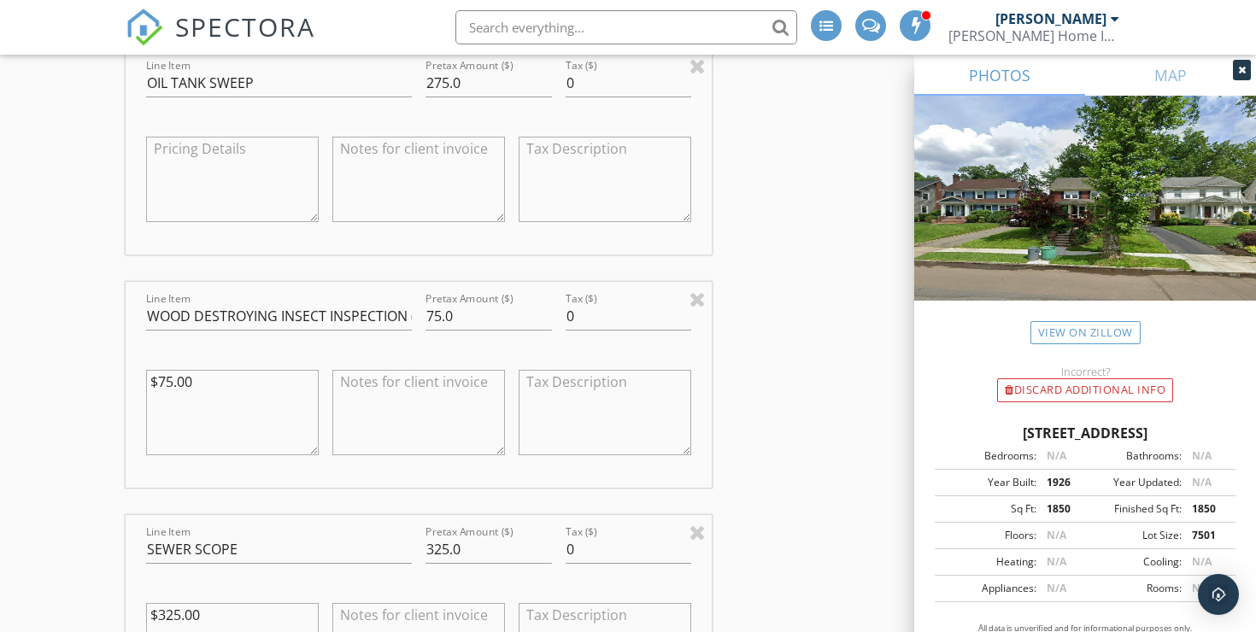
click at [231, 404] on textarea "$75.00" at bounding box center [232, 412] width 173 height 85
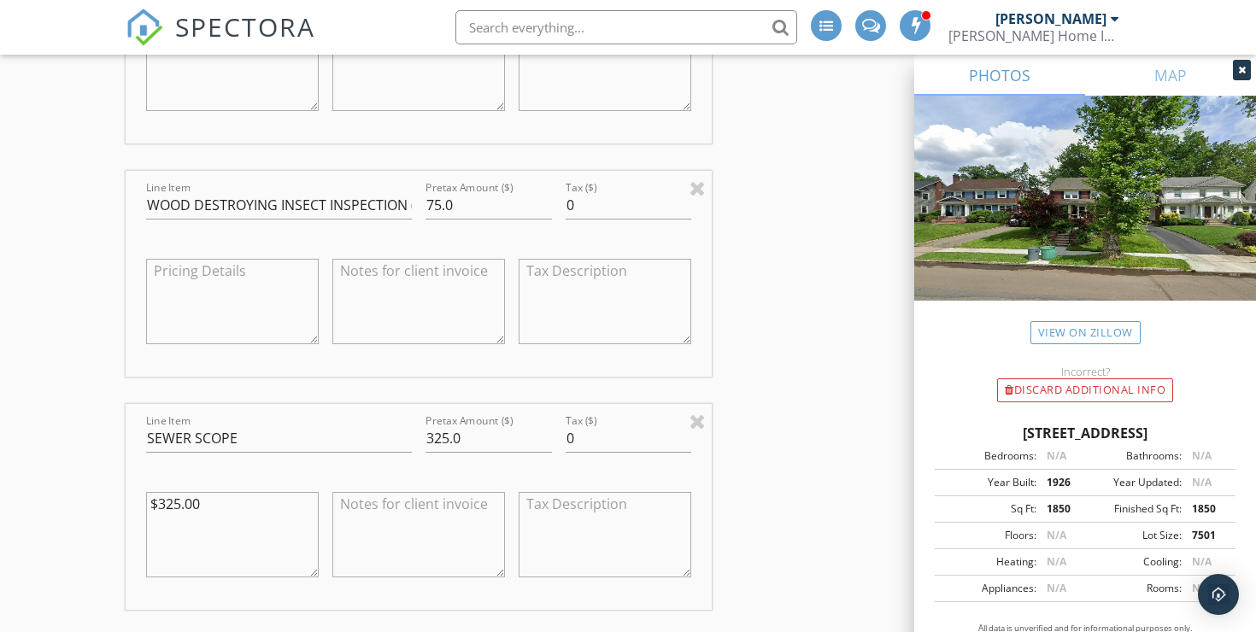
scroll to position [2347, 0]
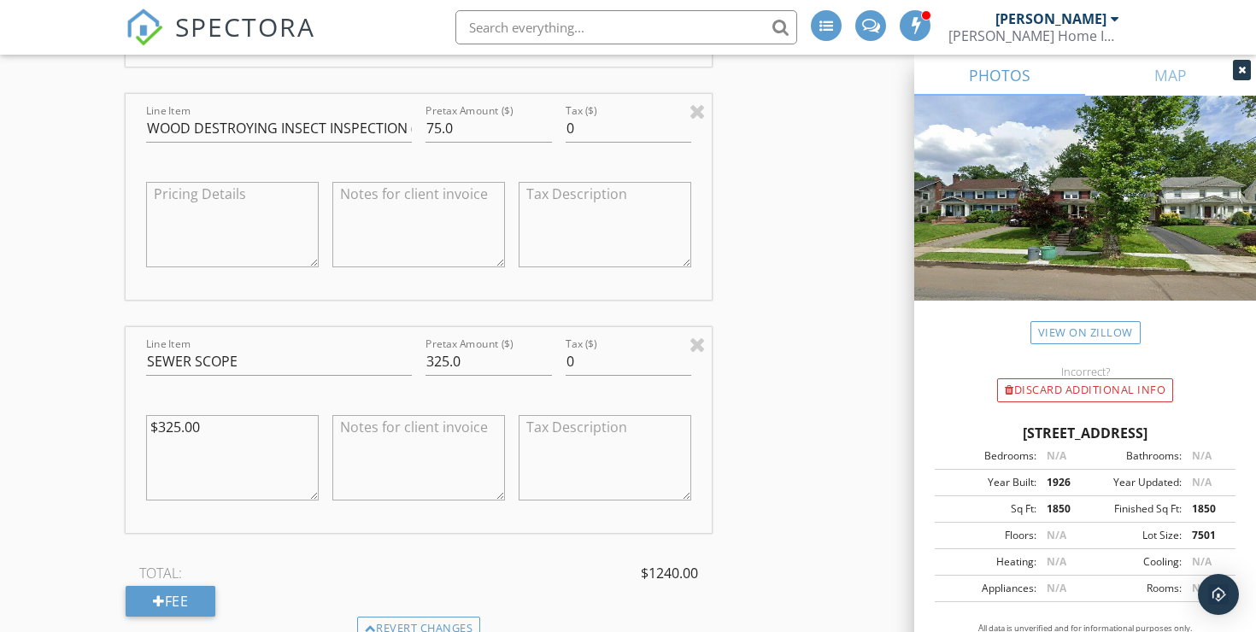
click at [204, 415] on textarea "$325.00" at bounding box center [232, 457] width 173 height 85
type textarea "$"
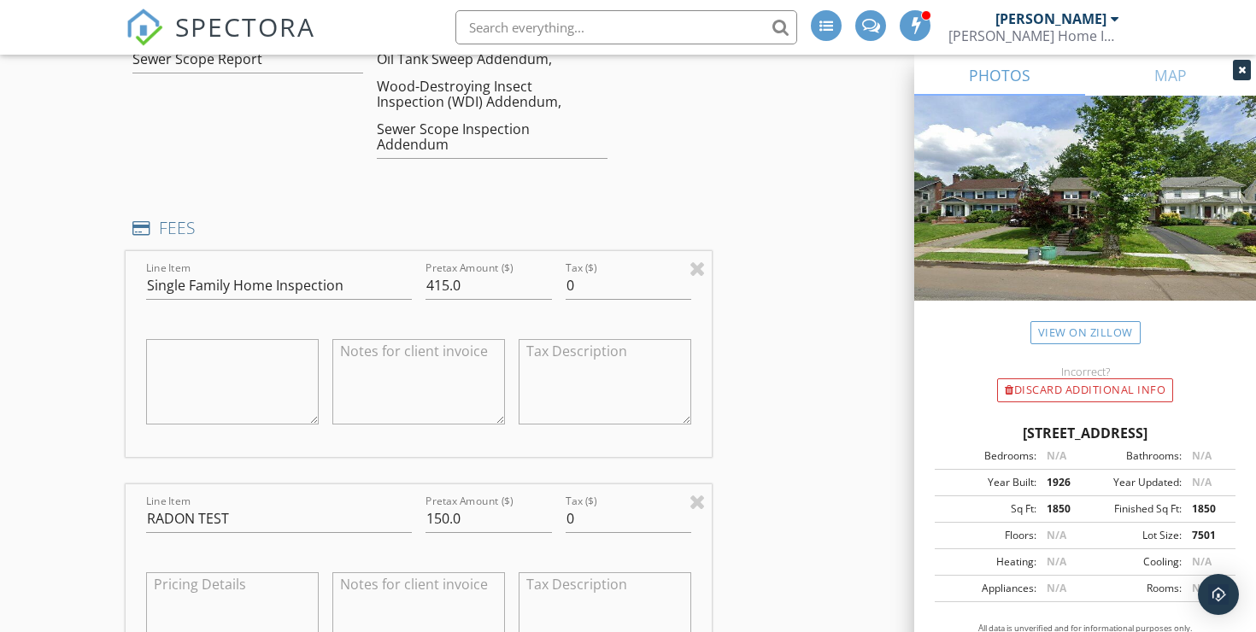
scroll to position [1453, 0]
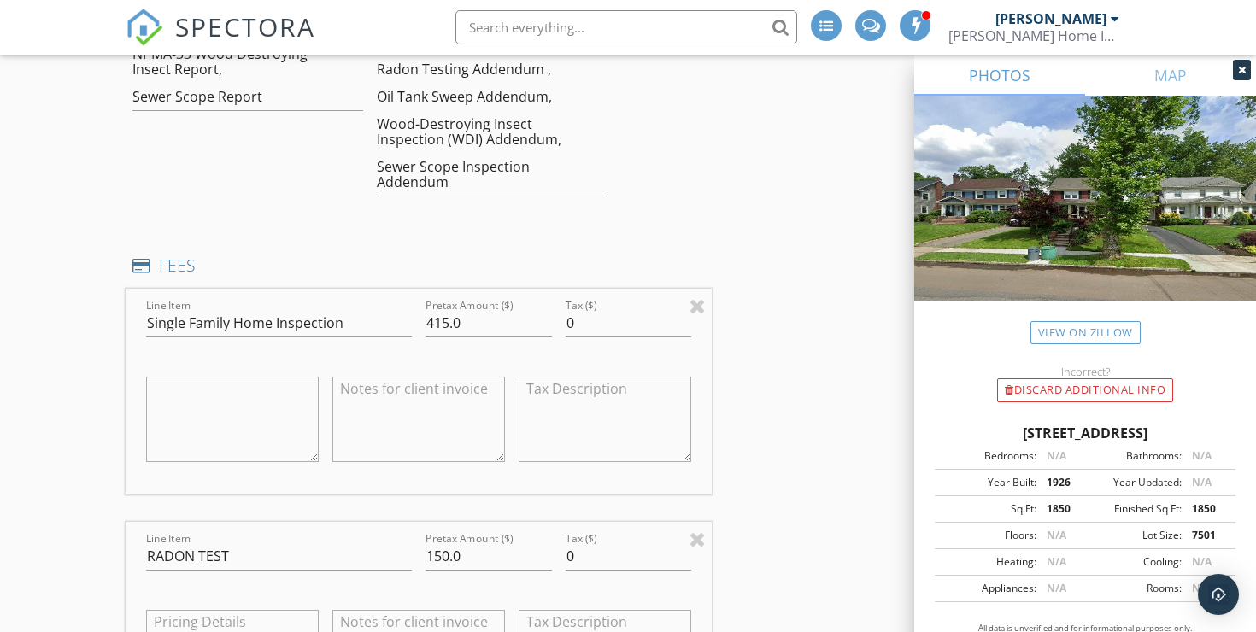
click at [384, 384] on textarea at bounding box center [418, 419] width 173 height 85
click at [337, 377] on textarea "75.00 Discount Applied" at bounding box center [418, 419] width 173 height 85
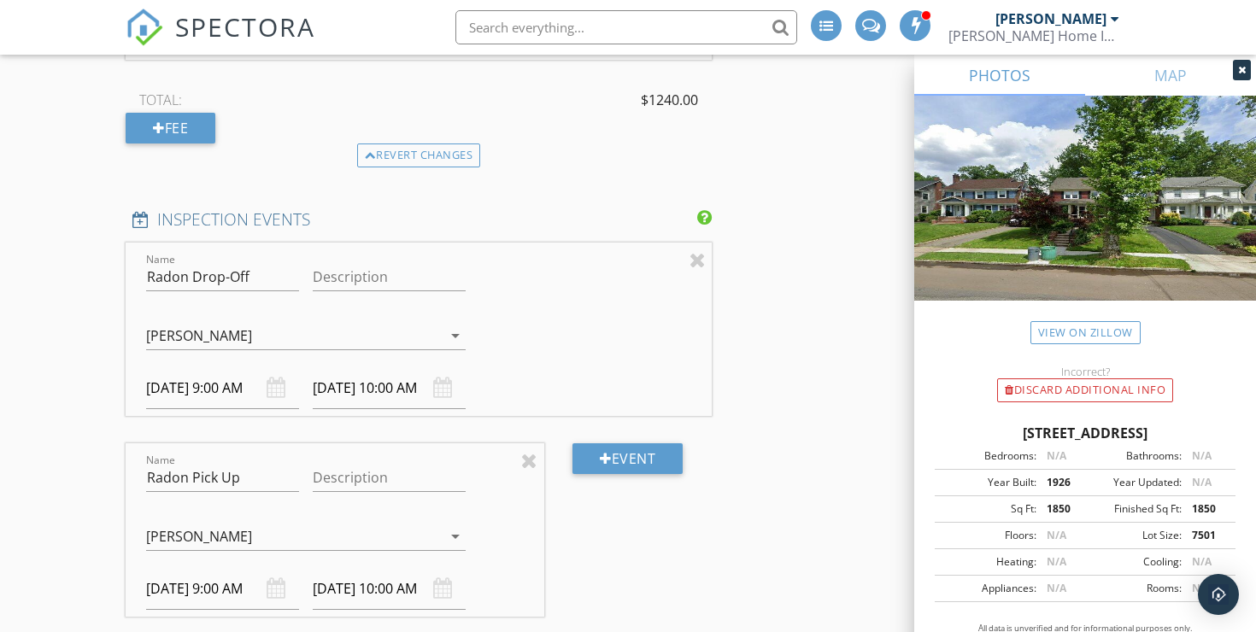
scroll to position [2876, 0]
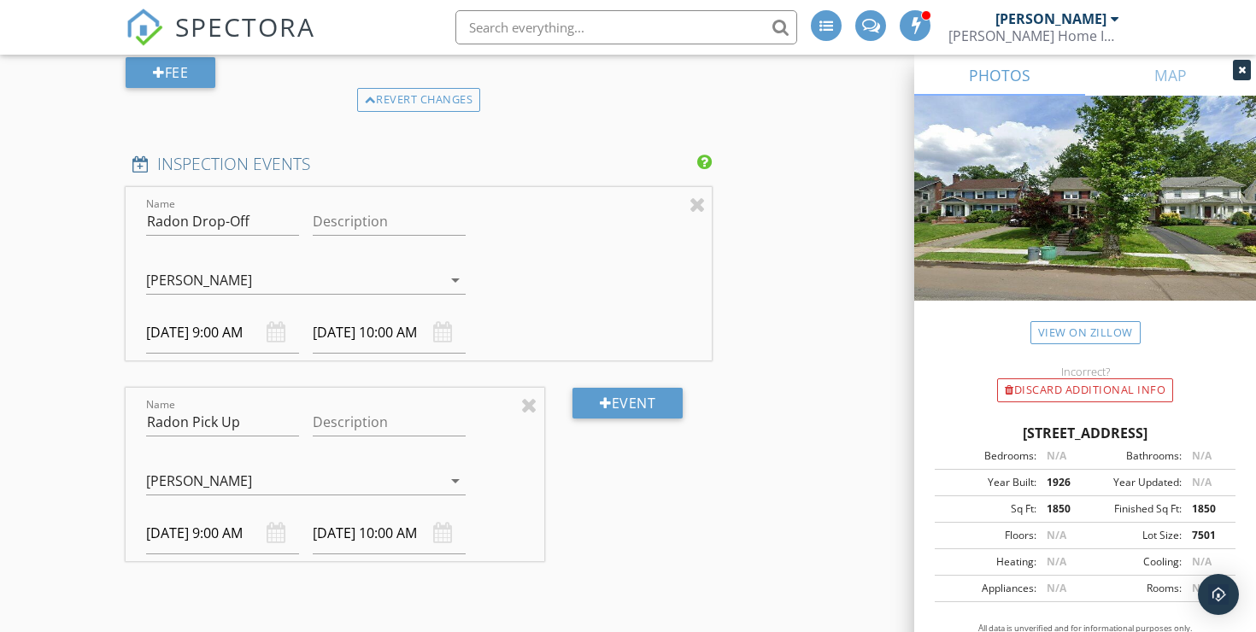
type textarea "$75.00 Discount Applied"
click at [225, 208] on input "Radon Drop-Off" at bounding box center [222, 222] width 153 height 28
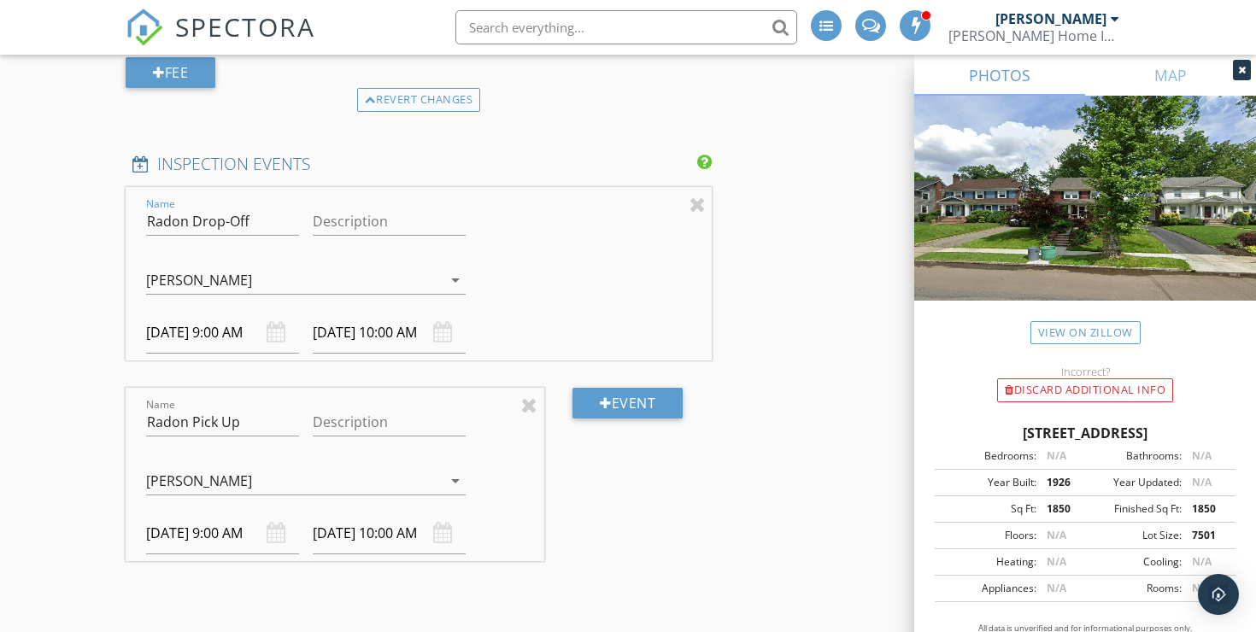
click at [261, 219] on div "Name Radon Drop-Off" at bounding box center [222, 230] width 153 height 45
click at [531, 395] on div at bounding box center [529, 405] width 16 height 21
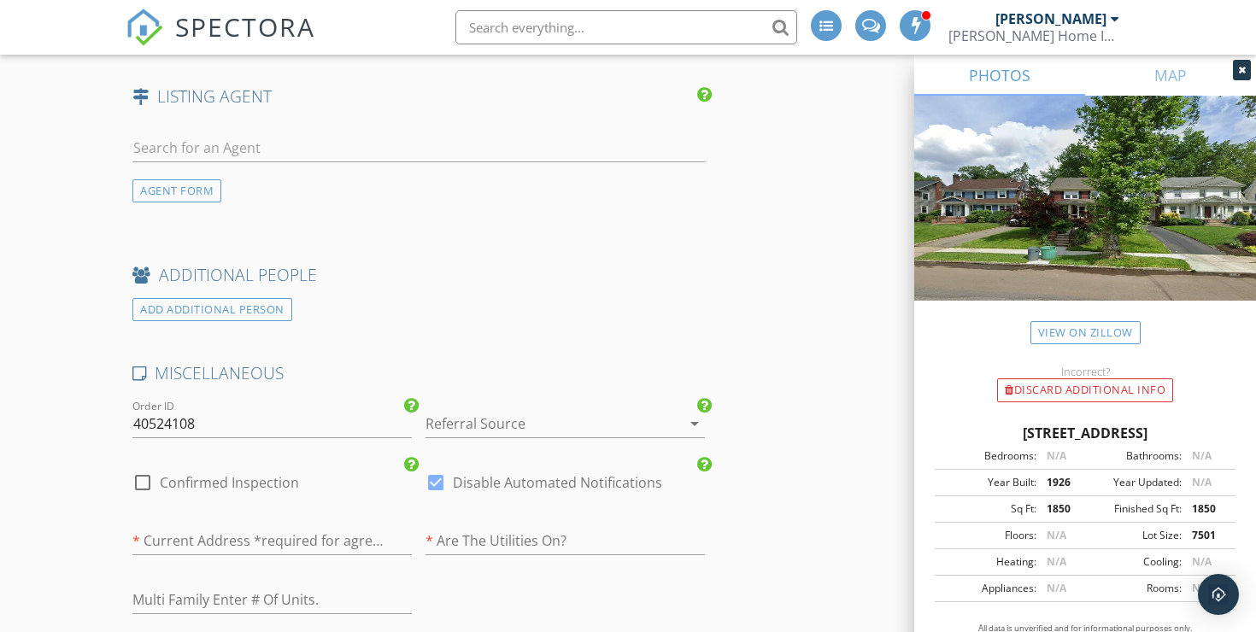
scroll to position [3738, 0]
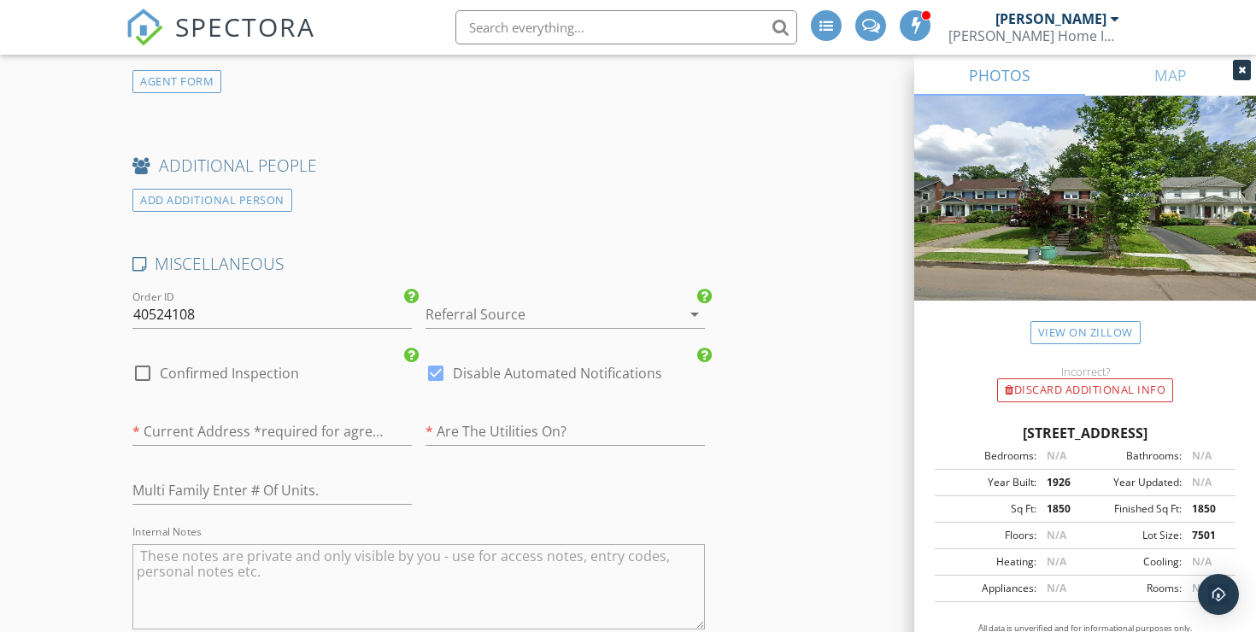
click at [689, 304] on icon "arrow_drop_down" at bounding box center [694, 314] width 21 height 21
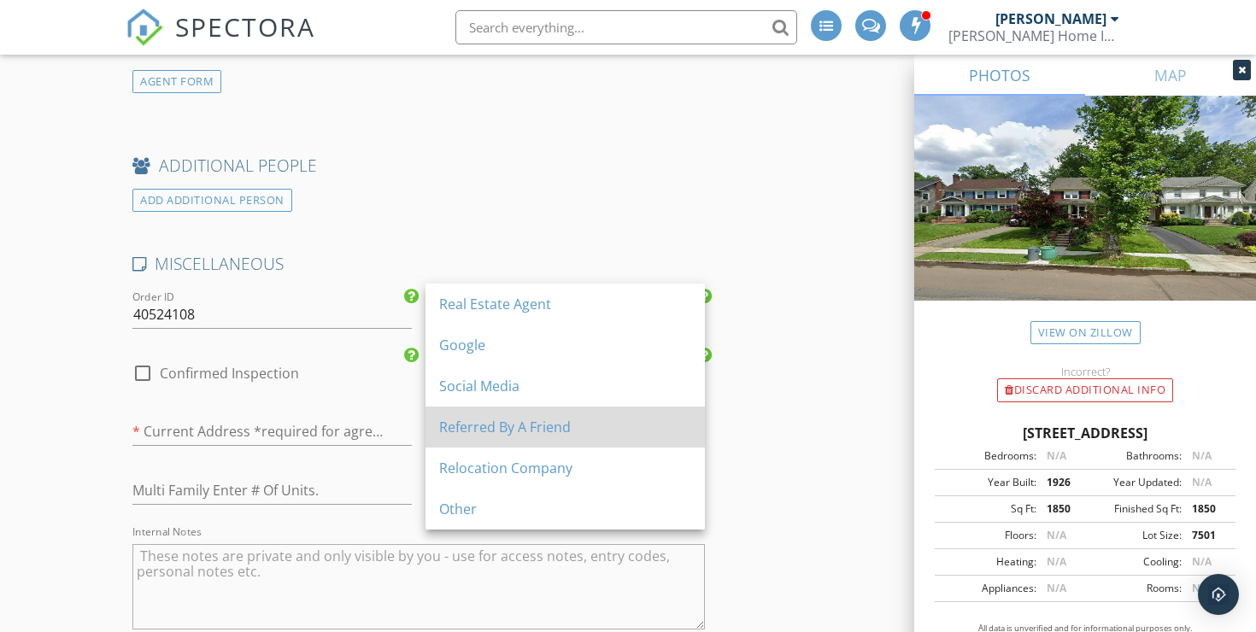
click at [594, 429] on div "Referred By A Friend" at bounding box center [565, 427] width 252 height 21
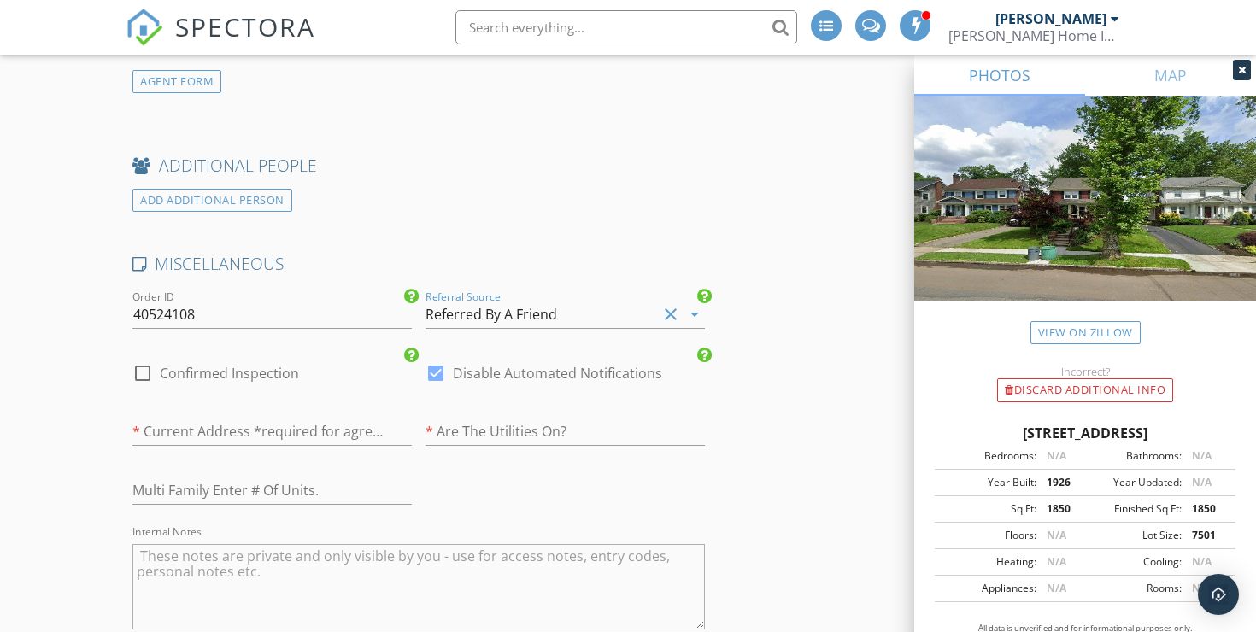
click at [138, 359] on div at bounding box center [142, 373] width 29 height 29
checkbox input "true"
click at [433, 360] on div at bounding box center [435, 373] width 29 height 29
checkbox input "false"
click at [336, 418] on input "text" at bounding box center [271, 432] width 279 height 28
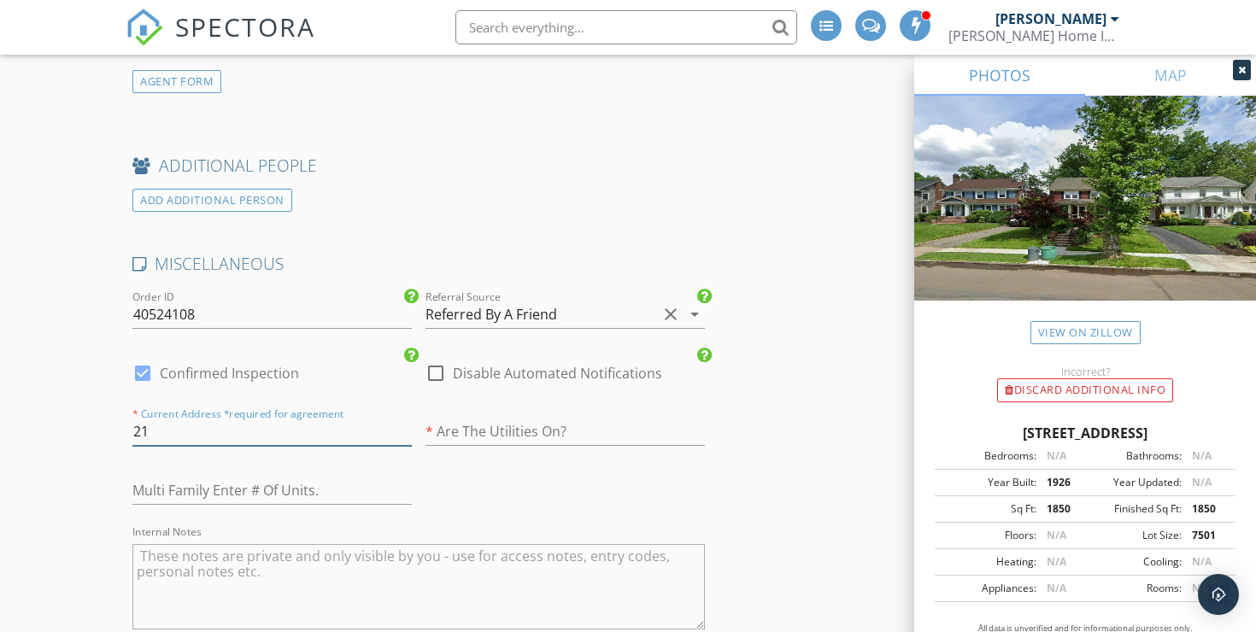
type input "2"
type input "[STREET_ADDRESS]"
click at [516, 418] on input "text" at bounding box center [564, 432] width 279 height 28
type input "Yes"
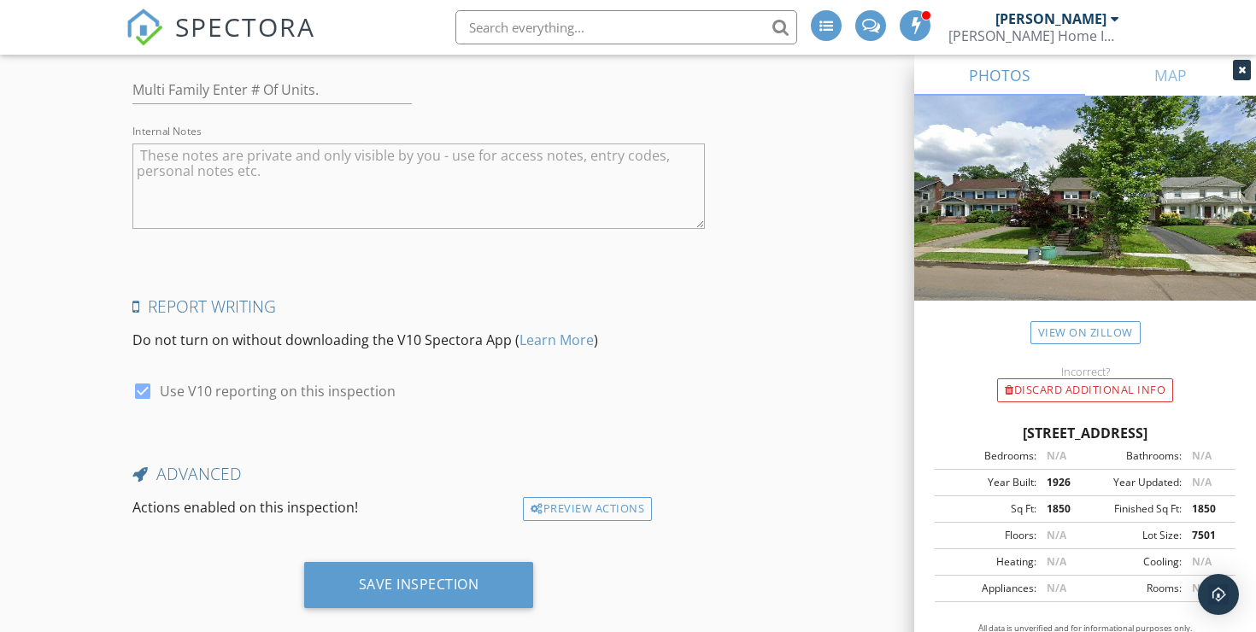
scroll to position [4150, 0]
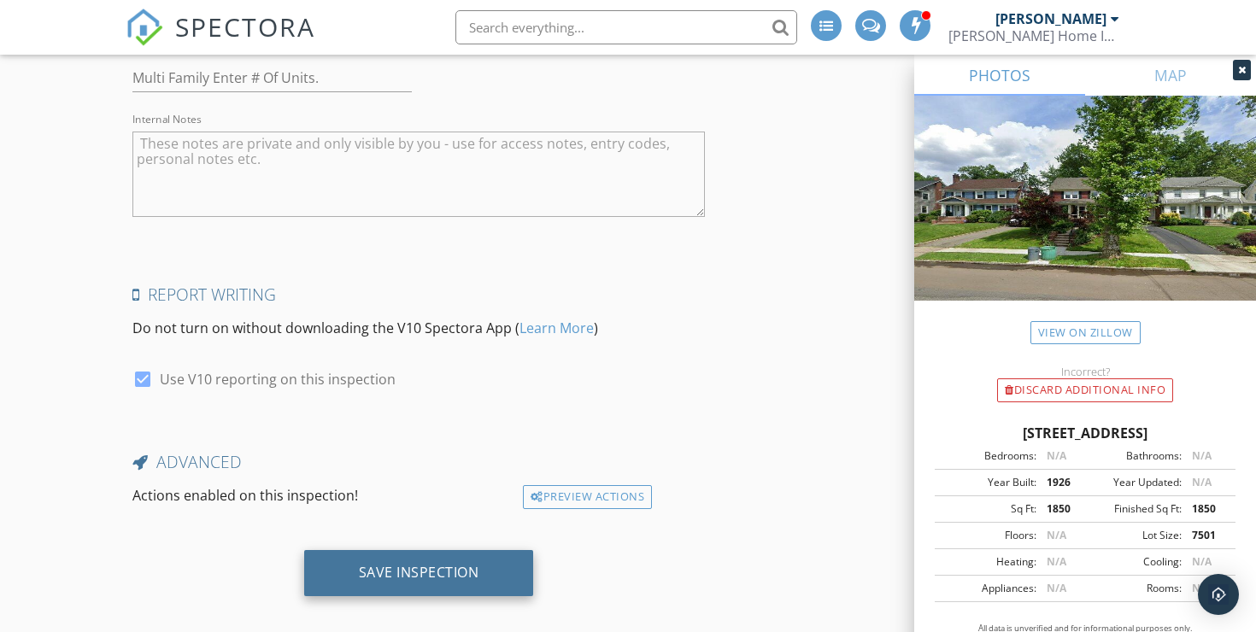
click at [431, 550] on div "Save Inspection" at bounding box center [419, 573] width 230 height 46
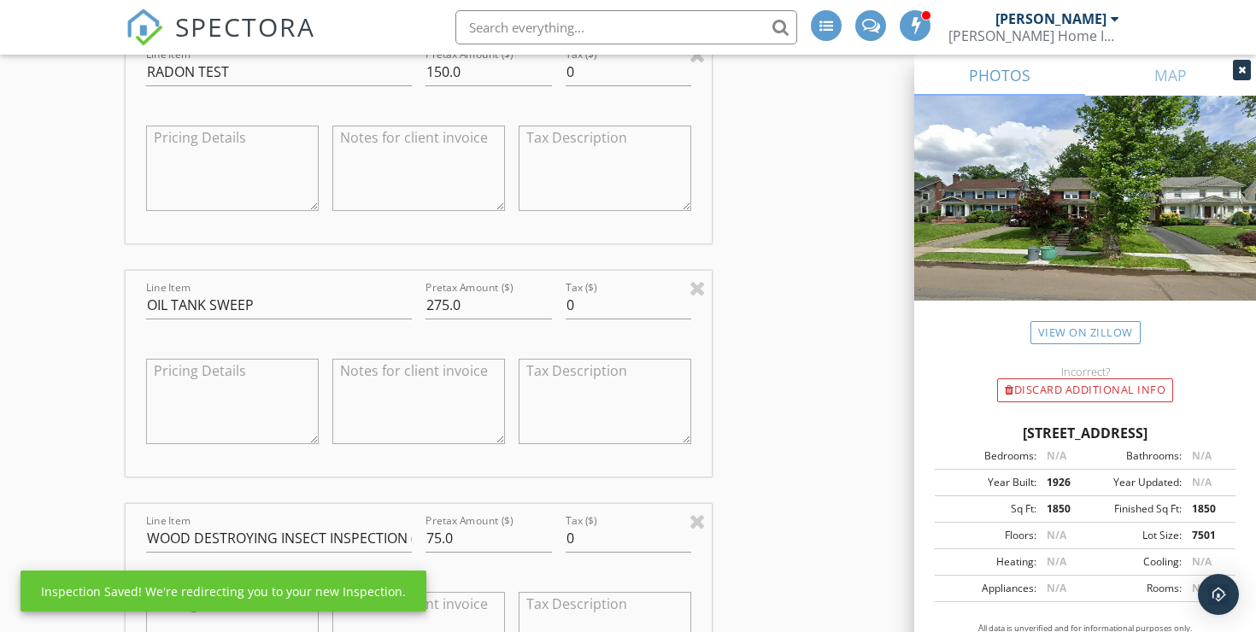
scroll to position [1756, 0]
